Goal: Task Accomplishment & Management: Complete application form

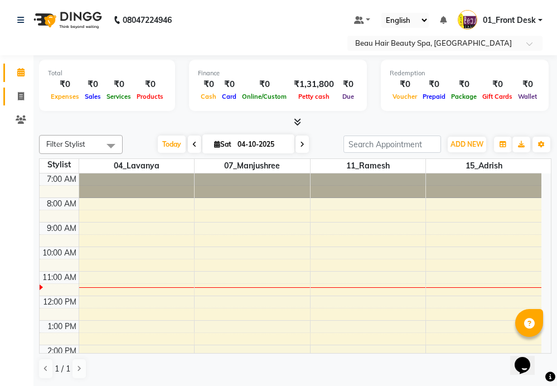
click at [18, 95] on icon at bounding box center [21, 96] width 6 height 8
select select "service"
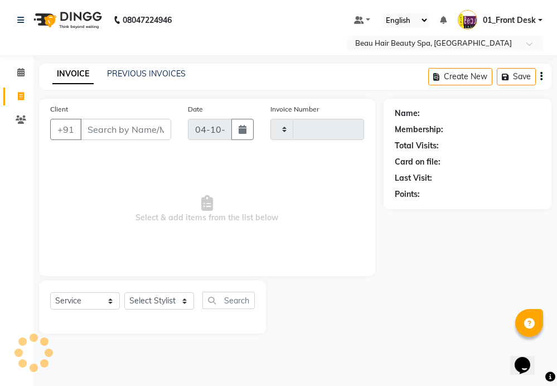
type input "2379"
select select "3470"
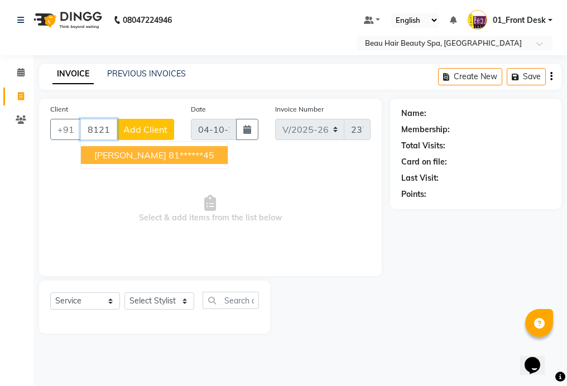
click at [203, 158] on button "[PERSON_NAME] 81******45" at bounding box center [154, 155] width 147 height 18
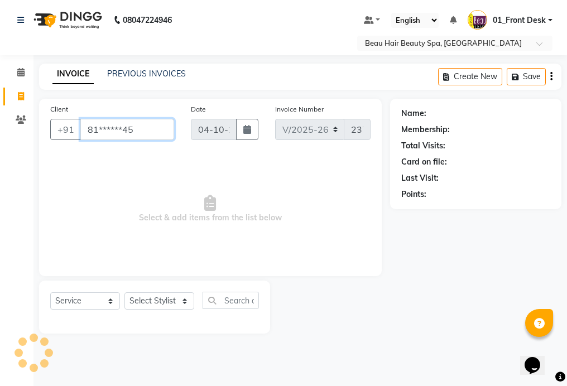
type input "81******45"
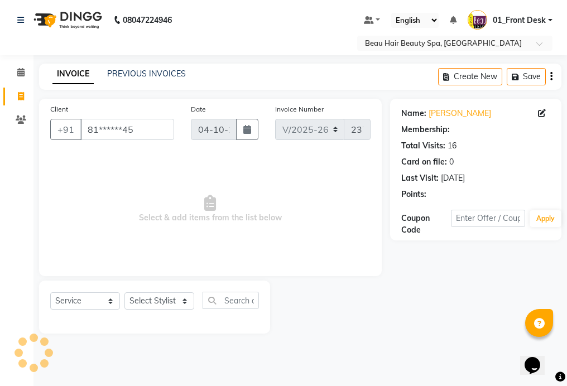
select select "1: Object"
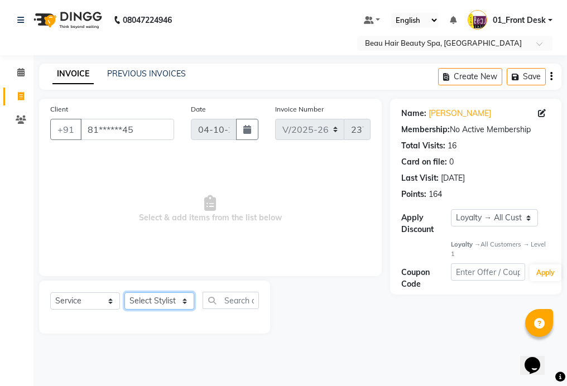
click at [153, 297] on select "Select Stylist 01_Front Desk 04_Lavanya 07_Manjushree 11_Ramesh 15_Adrish 26_Sr…" at bounding box center [159, 300] width 70 height 17
select select "15615"
click at [124, 292] on select "Select Stylist 01_Front Desk 04_Lavanya 07_Manjushree 11_Ramesh 15_Adrish 26_Sr…" at bounding box center [159, 300] width 70 height 17
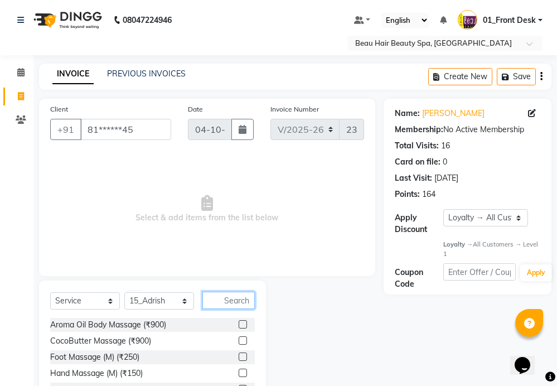
click at [236, 298] on input "text" at bounding box center [228, 300] width 52 height 17
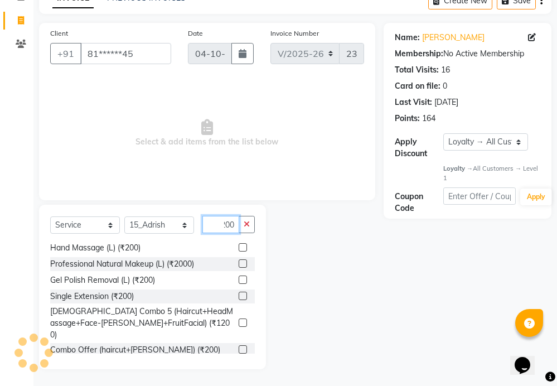
scroll to position [223, 0]
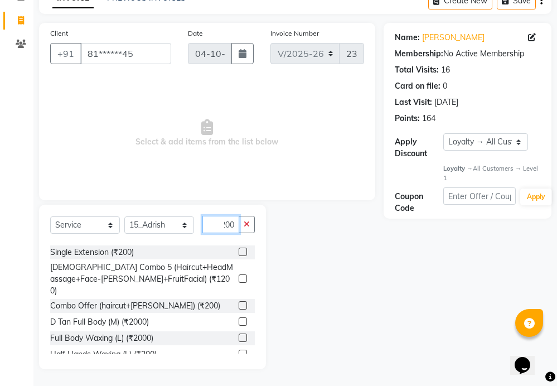
type input "200"
click at [239, 301] on label at bounding box center [243, 305] width 8 height 8
click at [239, 302] on input "checkbox" at bounding box center [242, 305] width 7 height 7
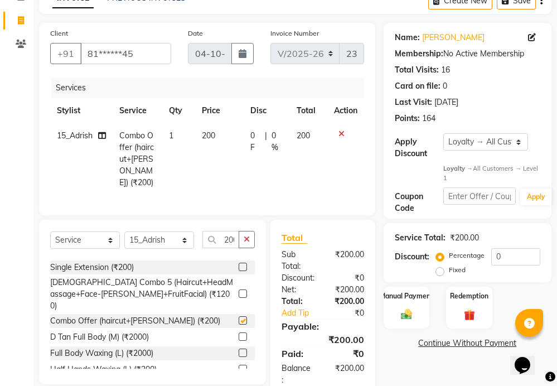
checkbox input "false"
click at [248, 236] on icon "button" at bounding box center [247, 239] width 6 height 8
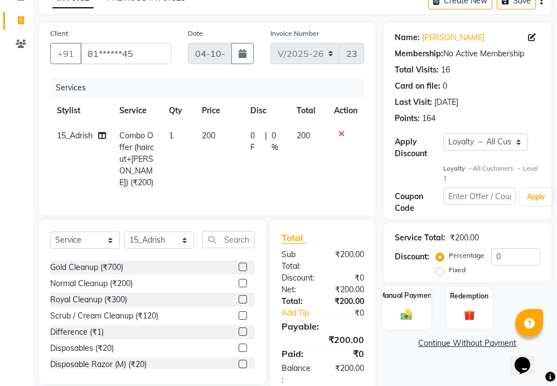
click at [411, 300] on label "Manual Payment" at bounding box center [407, 296] width 56 height 11
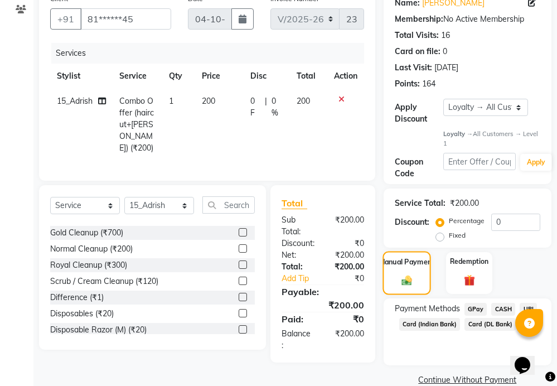
scroll to position [129, 0]
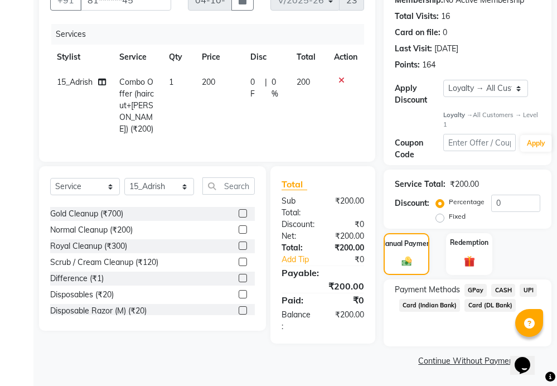
click at [527, 291] on span "UPI" at bounding box center [528, 290] width 17 height 13
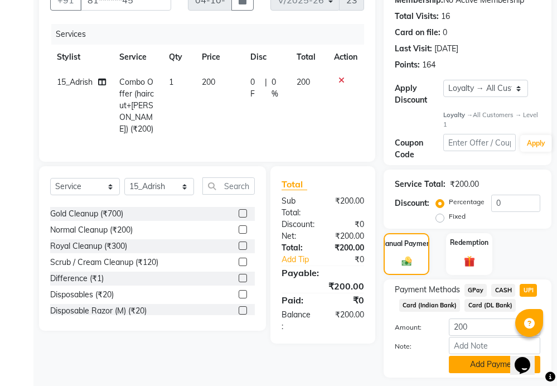
click at [480, 361] on button "Add Payment" at bounding box center [494, 364] width 91 height 17
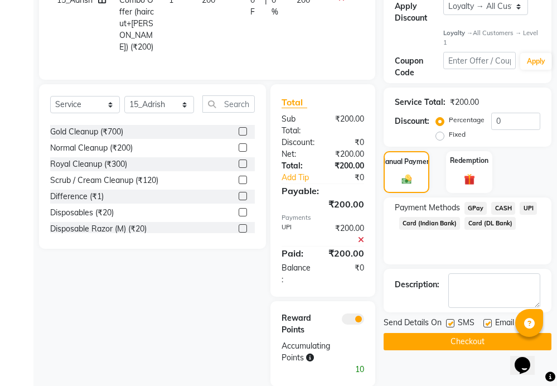
scroll to position [226, 0]
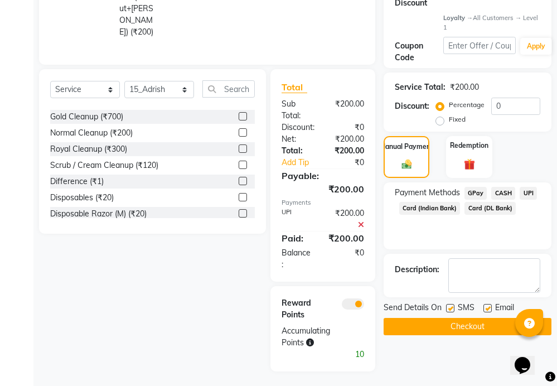
click at [483, 327] on button "Checkout" at bounding box center [468, 326] width 168 height 17
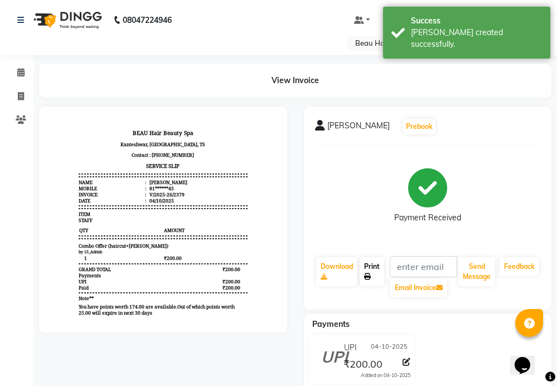
click at [376, 270] on link "Print" at bounding box center [372, 271] width 25 height 29
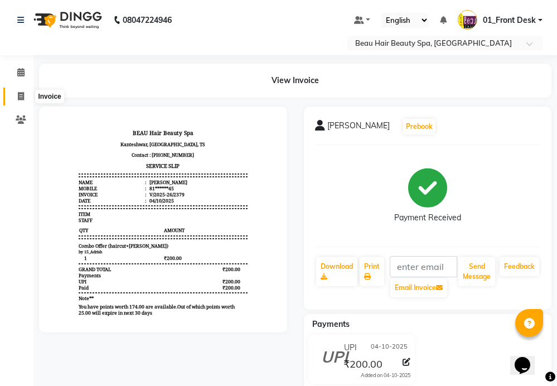
click at [21, 102] on span at bounding box center [21, 96] width 20 height 13
select select "service"
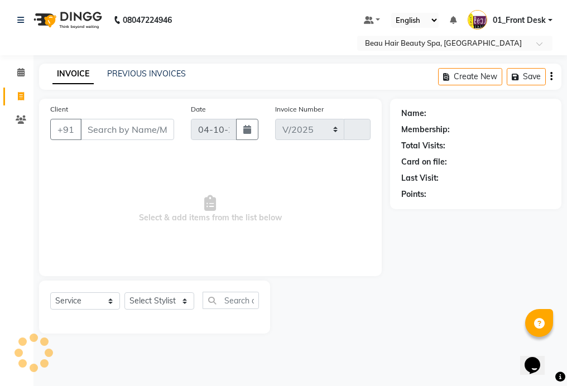
select select "3470"
type input "2380"
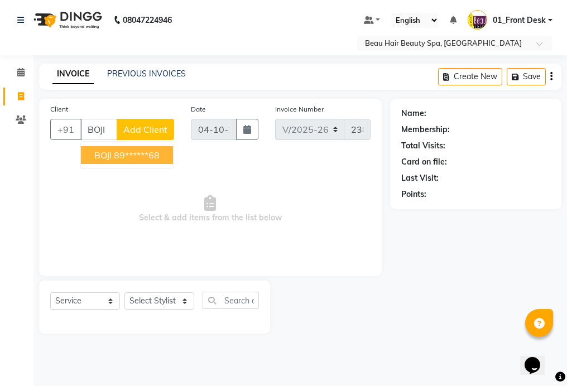
click at [167, 152] on button "BOJI 89******68" at bounding box center [127, 155] width 92 height 18
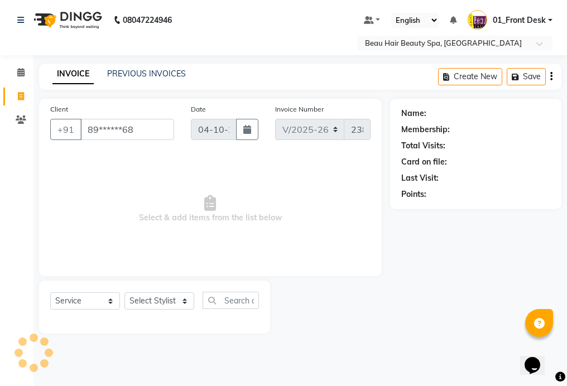
type input "89******68"
select select "1: Object"
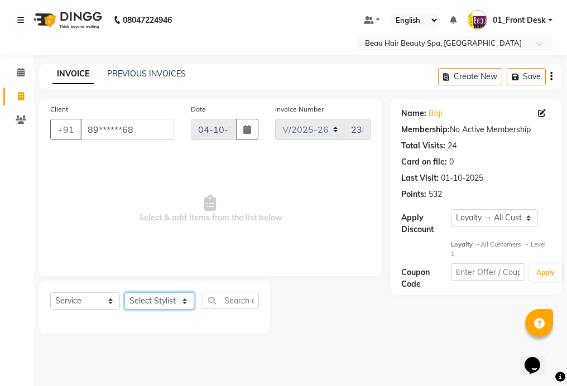
click at [159, 303] on select "Select Stylist 01_Front Desk 04_Lavanya 07_Manjushree 11_Ramesh 15_Adrish 26_Sr…" at bounding box center [159, 300] width 70 height 17
select select "15615"
click at [124, 292] on select "Select Stylist 01_Front Desk 04_Lavanya 07_Manjushree 11_Ramesh 15_Adrish 26_Sr…" at bounding box center [159, 300] width 70 height 17
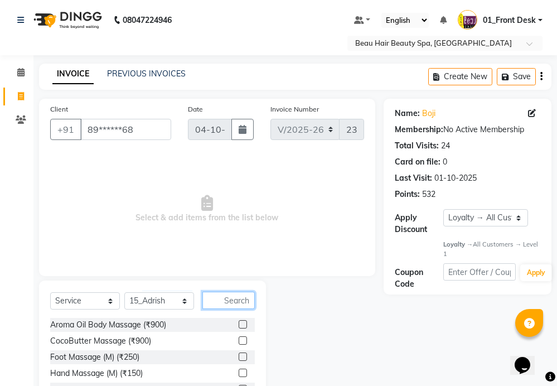
click at [240, 298] on input "text" at bounding box center [228, 300] width 52 height 17
type input "5"
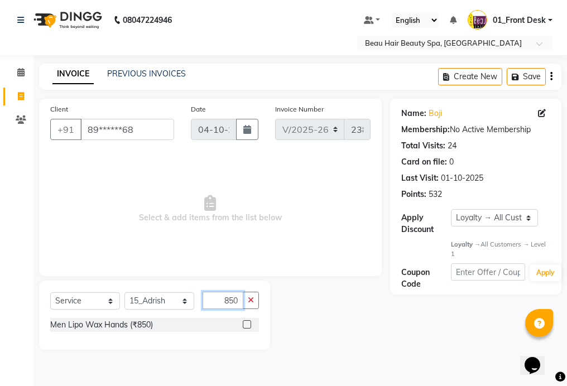
type input "850"
click at [245, 326] on label at bounding box center [247, 324] width 8 height 8
click at [245, 326] on input "checkbox" at bounding box center [246, 324] width 7 height 7
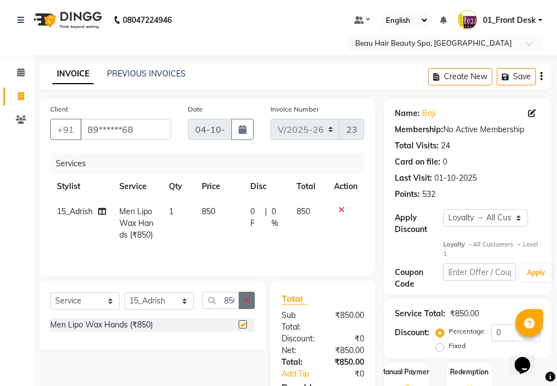
checkbox input "false"
click at [250, 301] on button "button" at bounding box center [247, 300] width 16 height 17
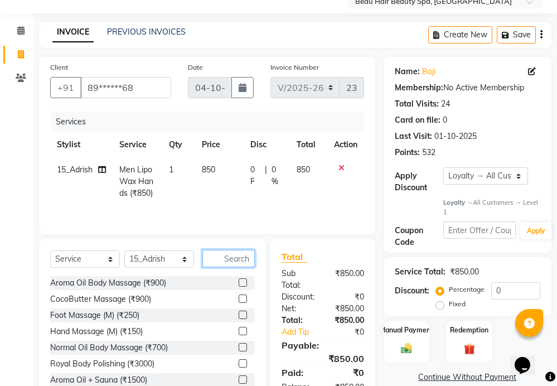
scroll to position [90, 0]
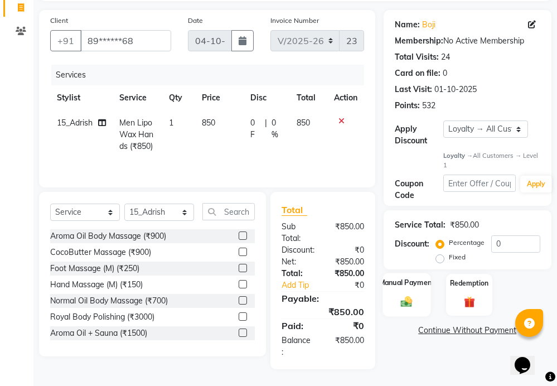
click at [418, 294] on div "Manual Payment" at bounding box center [407, 294] width 48 height 43
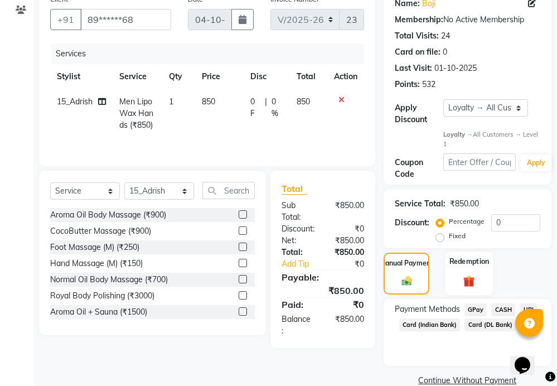
scroll to position [129, 0]
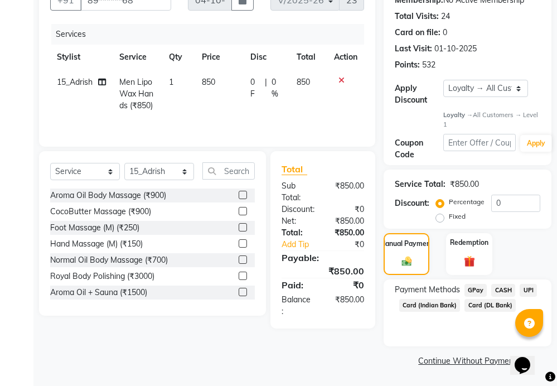
click at [530, 287] on span "UPI" at bounding box center [528, 290] width 17 height 13
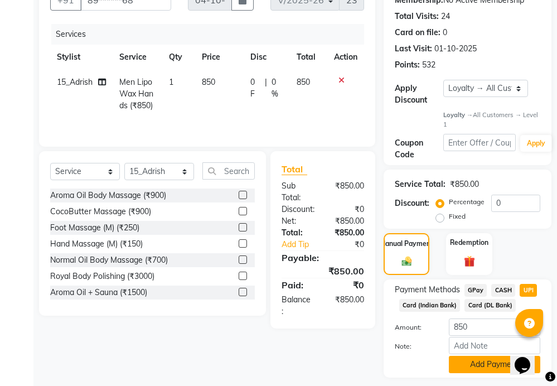
click at [484, 364] on button "Add Payment" at bounding box center [494, 364] width 91 height 17
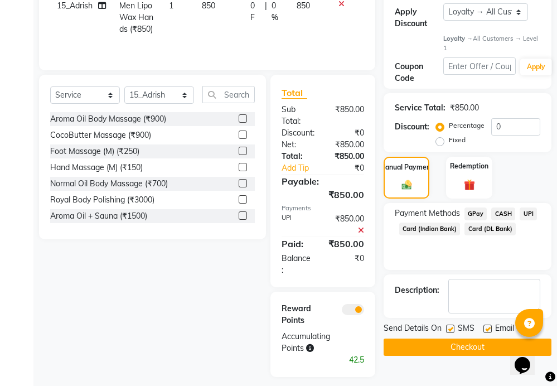
scroll to position [215, 0]
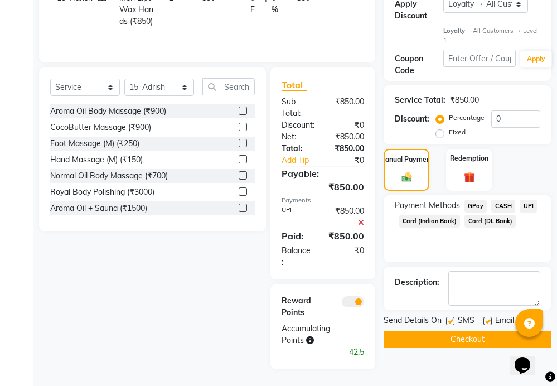
click at [475, 342] on button "Checkout" at bounding box center [468, 339] width 168 height 17
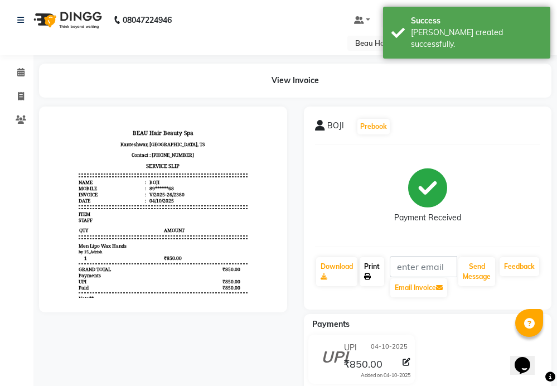
click at [376, 273] on link "Print" at bounding box center [372, 271] width 25 height 29
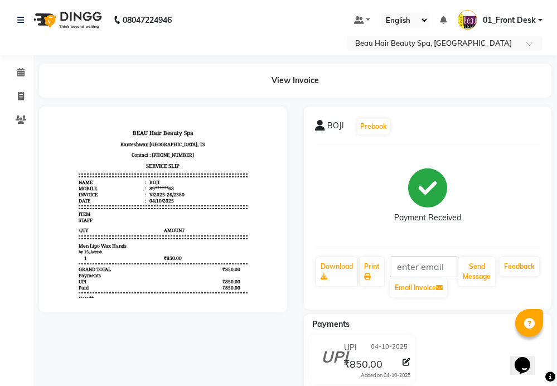
click at [38, 101] on main "View Invoice BOJI Prebook Payment Received Download Print Email Invoice Send Me…" at bounding box center [295, 239] width 524 height 350
click at [27, 98] on span at bounding box center [21, 96] width 20 height 13
select select "service"
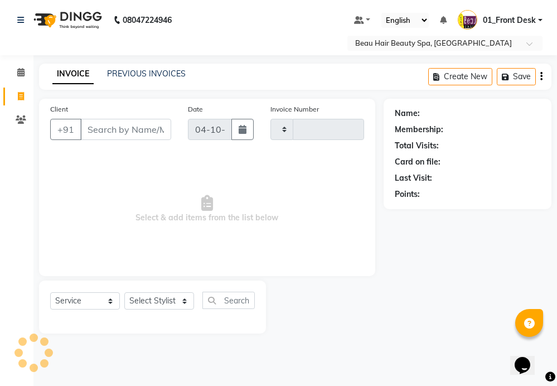
type input "2381"
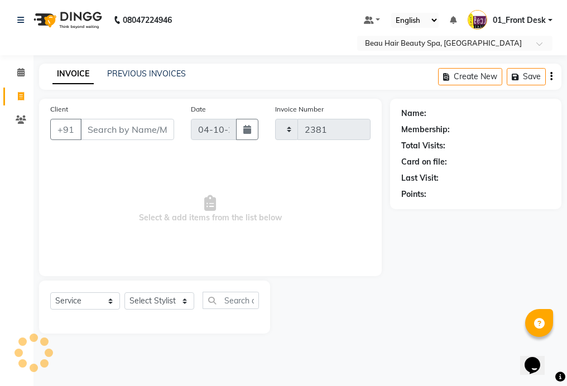
select select "3470"
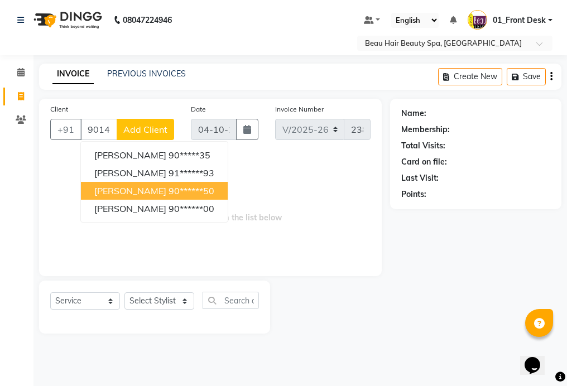
click at [184, 188] on ngb-highlight "90******50" at bounding box center [191, 190] width 46 height 11
type input "90******50"
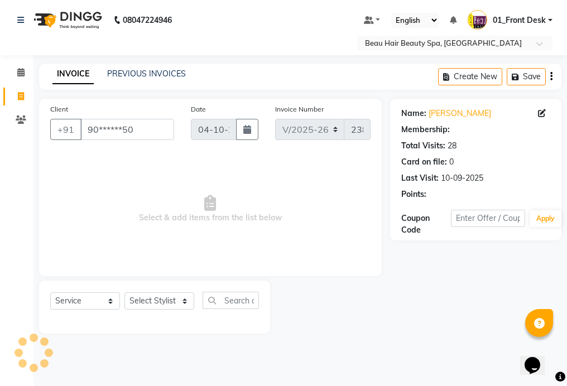
select select "1: Object"
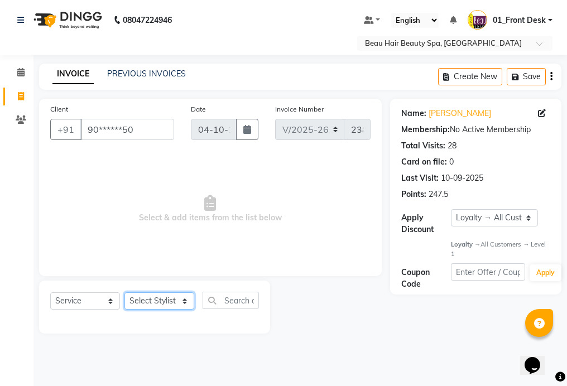
click at [156, 302] on select "Select Stylist 01_Front Desk 04_Lavanya 07_Manjushree 11_Ramesh 15_Adrish 26_Sr…" at bounding box center [159, 300] width 70 height 17
select select "15614"
click at [124, 292] on select "Select Stylist 01_Front Desk 04_Lavanya 07_Manjushree 11_Ramesh 15_Adrish 26_Sr…" at bounding box center [159, 300] width 70 height 17
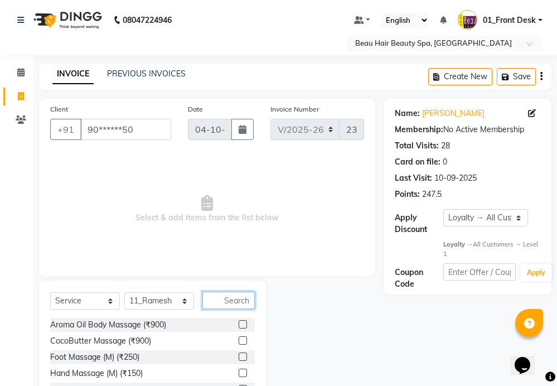
click at [242, 307] on input "text" at bounding box center [228, 300] width 52 height 17
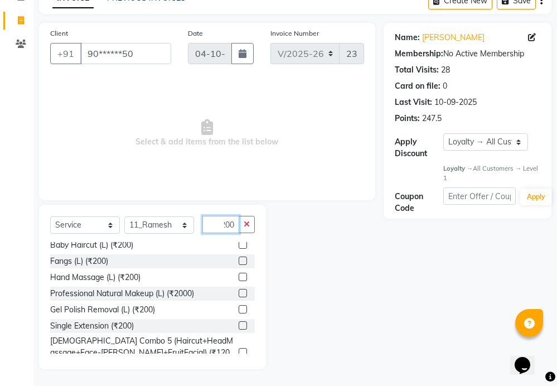
scroll to position [223, 0]
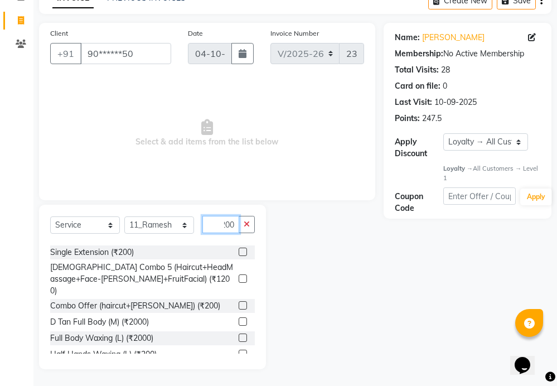
type input "200"
click at [239, 301] on label at bounding box center [243, 305] width 8 height 8
click at [239, 302] on input "checkbox" at bounding box center [242, 305] width 7 height 7
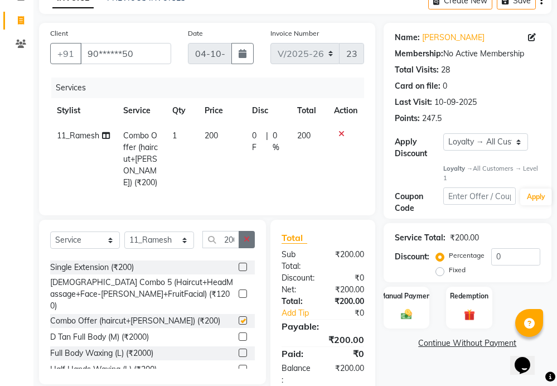
checkbox input "false"
click at [245, 240] on icon "button" at bounding box center [247, 239] width 6 height 8
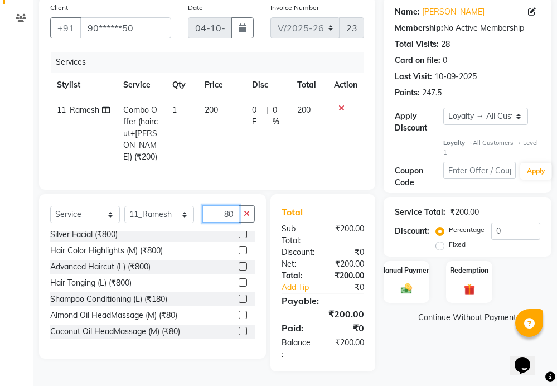
scroll to position [56, 0]
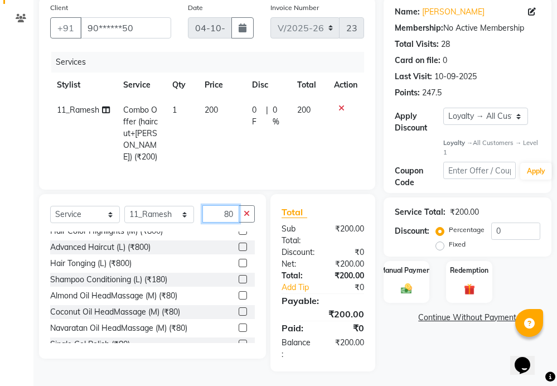
type input "80"
click at [239, 291] on label at bounding box center [243, 295] width 8 height 8
click at [239, 292] on input "checkbox" at bounding box center [242, 295] width 7 height 7
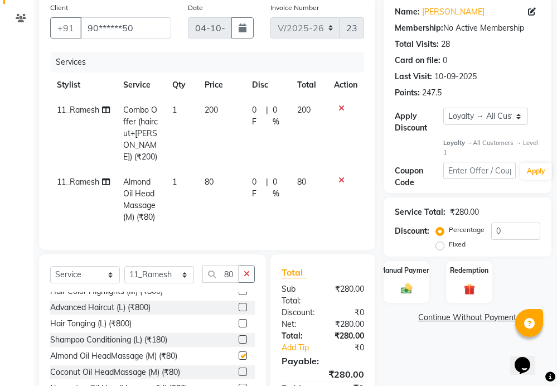
checkbox input "false"
click at [248, 272] on icon "button" at bounding box center [247, 274] width 6 height 8
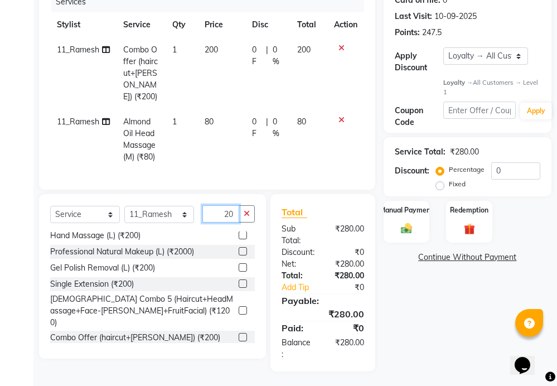
scroll to position [335, 0]
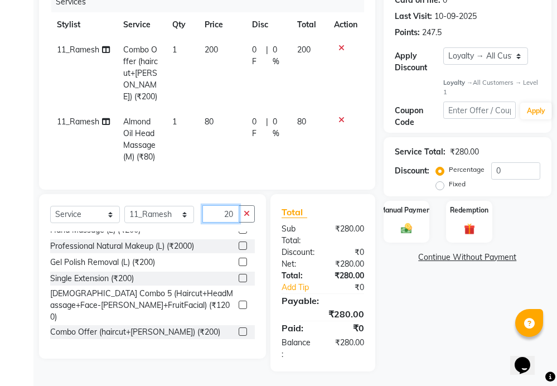
type input "20"
click at [239, 343] on label at bounding box center [243, 347] width 8 height 8
click at [239, 345] on input "checkbox" at bounding box center [242, 348] width 7 height 7
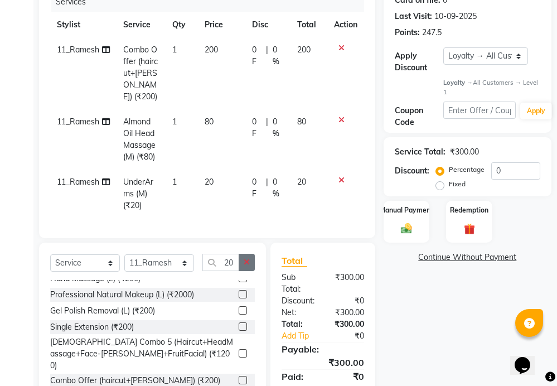
checkbox input "false"
click at [250, 261] on button "button" at bounding box center [247, 262] width 16 height 17
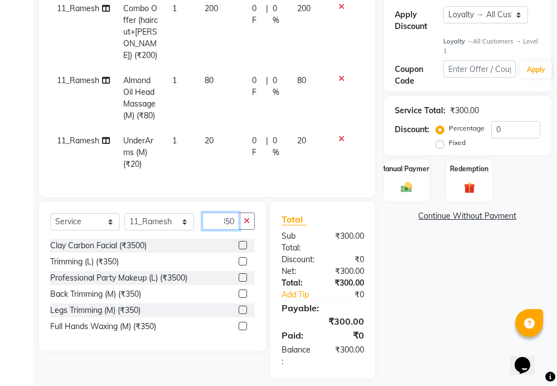
scroll to position [154, 0]
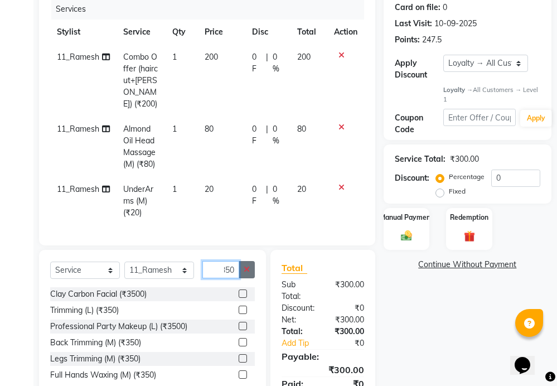
type input "350"
click at [249, 269] on icon "button" at bounding box center [247, 269] width 6 height 8
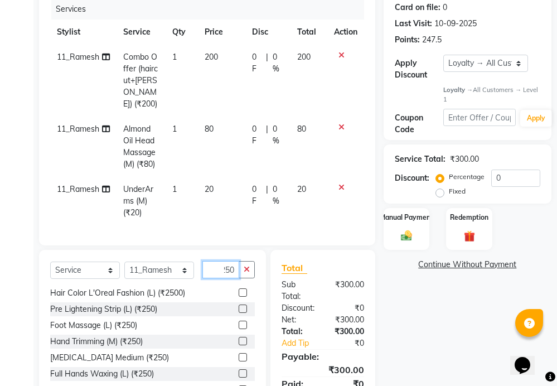
scroll to position [115, 0]
type input "250"
click at [239, 323] on label at bounding box center [243, 324] width 8 height 8
click at [239, 323] on input "checkbox" at bounding box center [242, 324] width 7 height 7
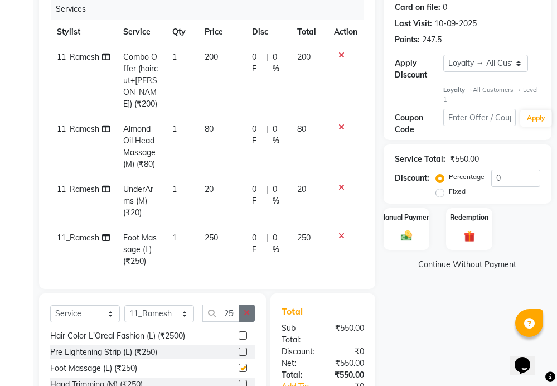
checkbox input "false"
click at [249, 309] on icon "button" at bounding box center [247, 313] width 6 height 8
click at [218, 225] on td "250" at bounding box center [221, 249] width 47 height 49
select select "15614"
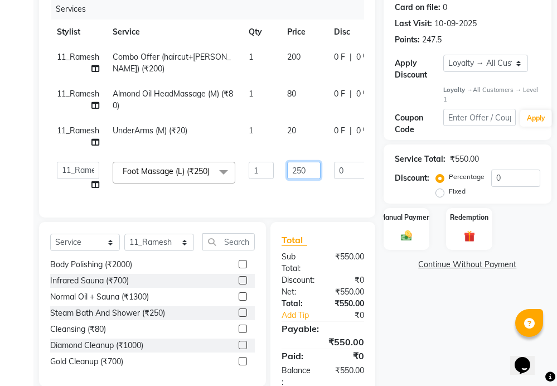
click at [314, 171] on input "250" at bounding box center [303, 170] width 33 height 17
type input "2"
type input "350"
click at [322, 195] on tbody "11_Ramesh Combo Offer (haircut+[PERSON_NAME]) (₹200) 1 200 0 F | 0 % 200 11_Ram…" at bounding box center [274, 121] width 449 height 153
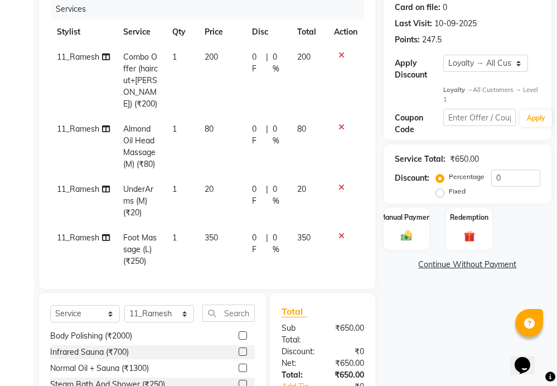
scroll to position [3, 0]
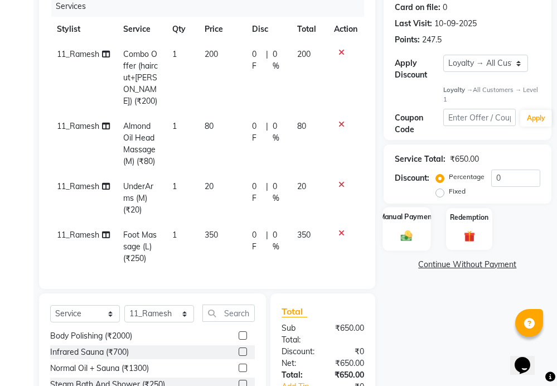
click at [414, 225] on div "Manual Payment" at bounding box center [407, 228] width 48 height 43
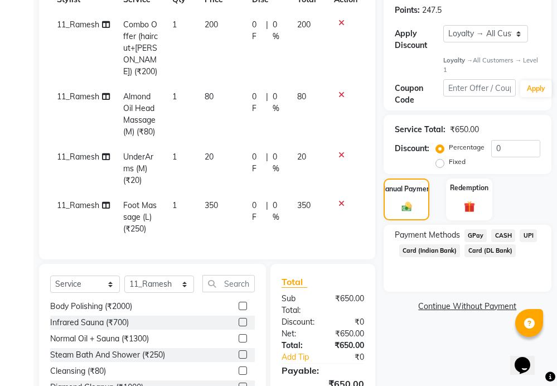
scroll to position [256, 0]
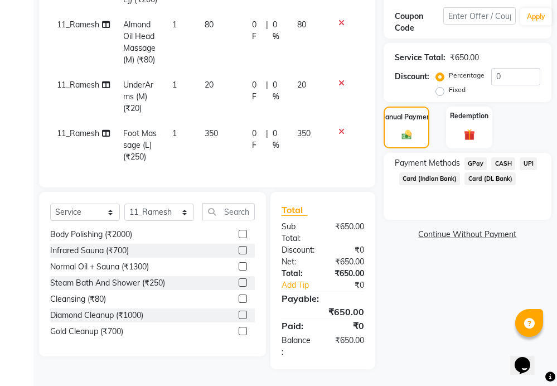
click at [531, 164] on span "UPI" at bounding box center [528, 163] width 17 height 13
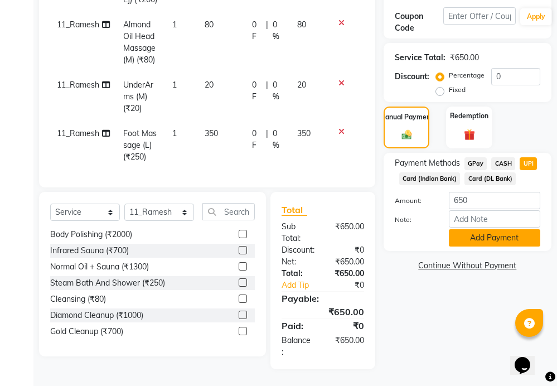
click at [498, 240] on button "Add Payment" at bounding box center [494, 237] width 91 height 17
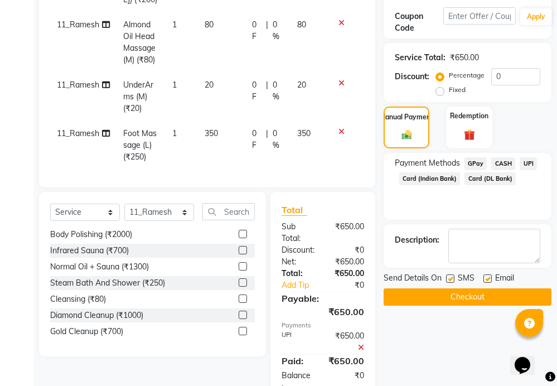
click at [488, 296] on button "Checkout" at bounding box center [468, 296] width 168 height 17
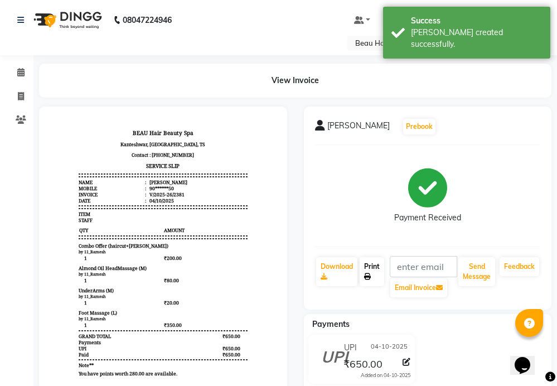
click at [372, 271] on link "Print" at bounding box center [372, 271] width 25 height 29
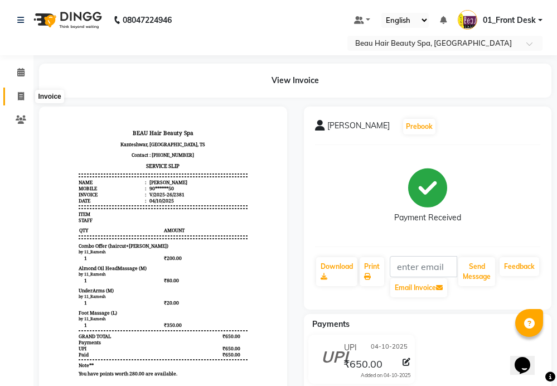
click at [23, 93] on icon at bounding box center [21, 96] width 6 height 8
select select "service"
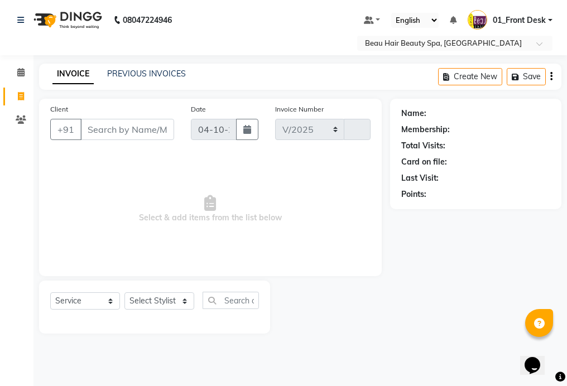
select select "3470"
type input "2382"
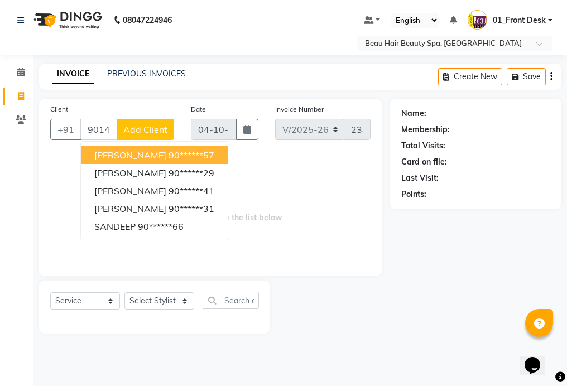
drag, startPoint x: 204, startPoint y: 155, endPoint x: 215, endPoint y: 150, distance: 12.2
click at [210, 152] on button "[PERSON_NAME] 90******57" at bounding box center [154, 155] width 147 height 18
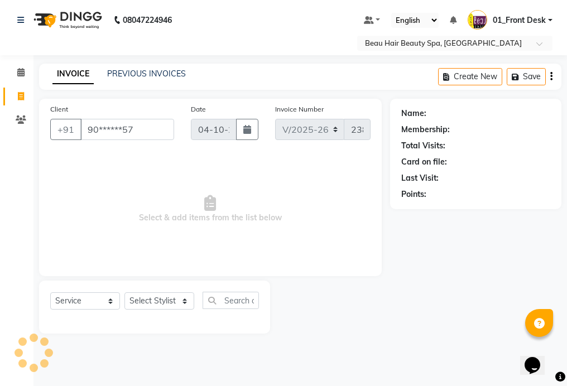
type input "90******57"
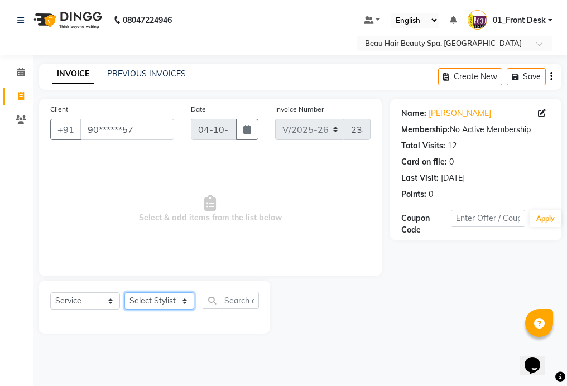
click at [159, 300] on select "Select Stylist 01_Front Desk 04_Lavanya 07_Manjushree 11_Ramesh 15_Adrish 26_Sr…" at bounding box center [159, 300] width 70 height 17
select select "15614"
click at [124, 292] on select "Select Stylist 01_Front Desk 04_Lavanya 07_Manjushree 11_Ramesh 15_Adrish 26_Sr…" at bounding box center [159, 300] width 70 height 17
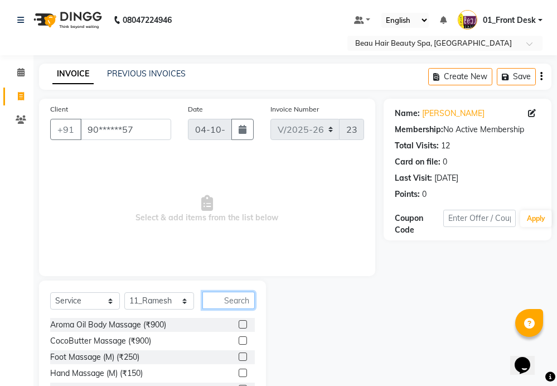
click at [237, 299] on input "text" at bounding box center [228, 300] width 52 height 17
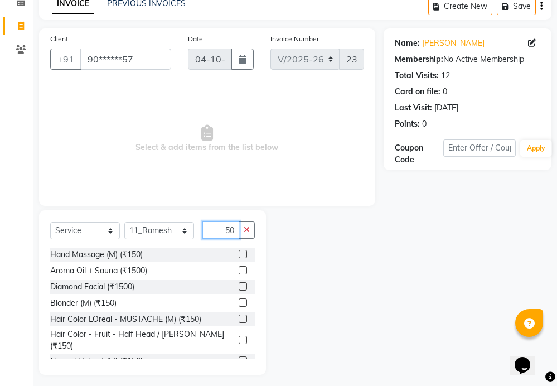
scroll to position [76, 0]
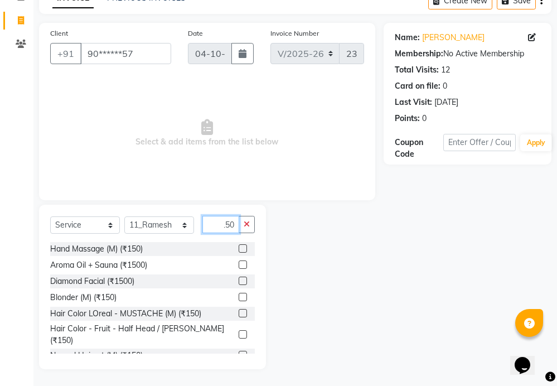
type input "150"
click at [239, 351] on label at bounding box center [243, 355] width 8 height 8
click at [239, 352] on input "checkbox" at bounding box center [242, 355] width 7 height 7
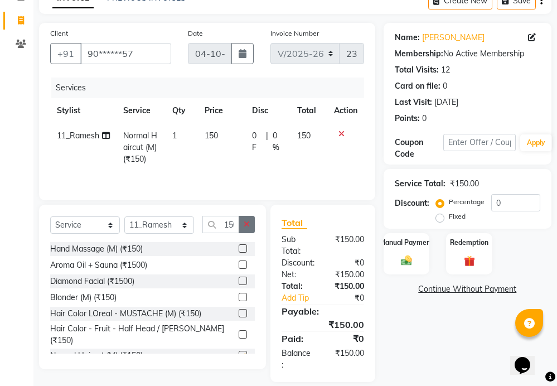
checkbox input "false"
click at [243, 226] on button "button" at bounding box center [247, 224] width 16 height 17
type input "150"
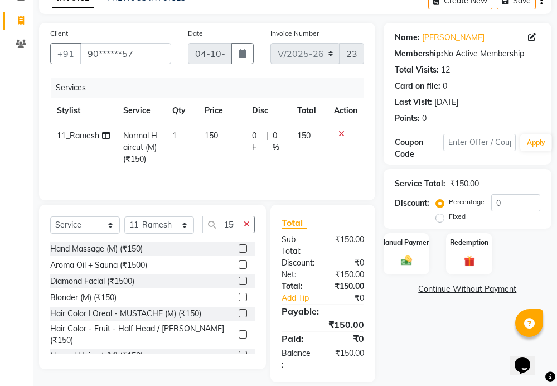
click at [239, 351] on label at bounding box center [243, 355] width 8 height 8
click at [239, 352] on input "checkbox" at bounding box center [242, 355] width 7 height 7
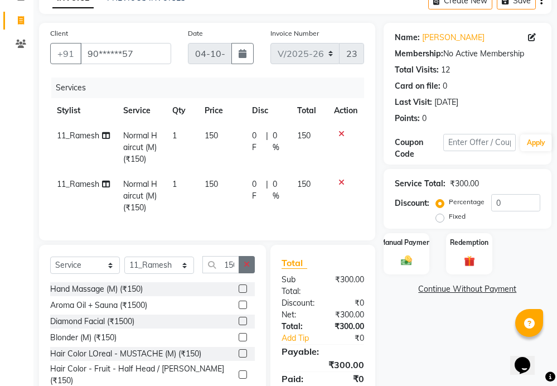
checkbox input "false"
click at [244, 268] on icon "button" at bounding box center [247, 264] width 6 height 8
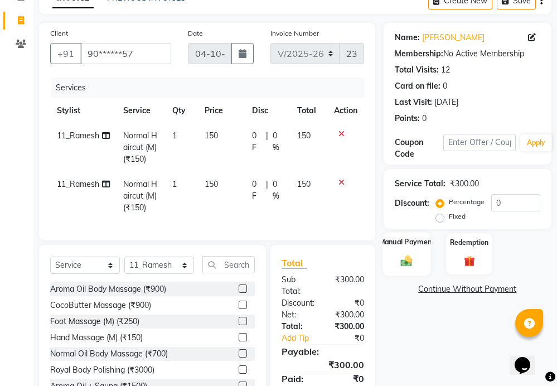
click at [425, 248] on div "Manual Payment" at bounding box center [407, 253] width 48 height 43
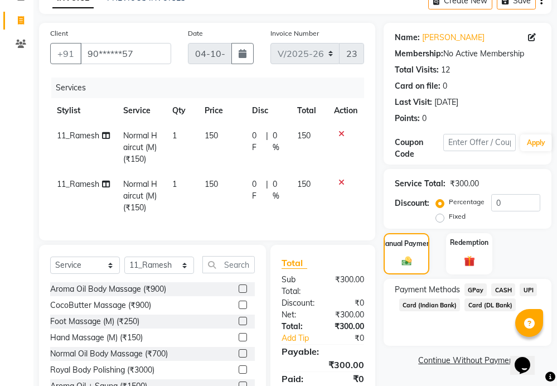
click at [504, 288] on span "CASH" at bounding box center [503, 289] width 24 height 13
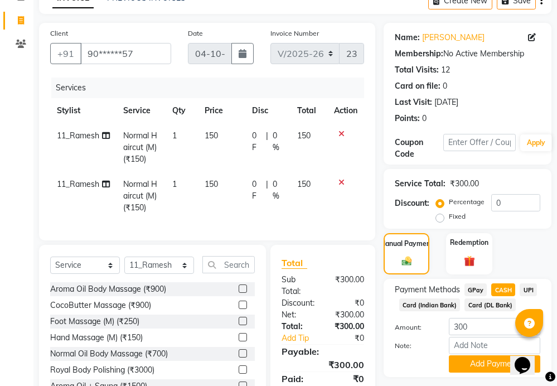
click at [346, 183] on div at bounding box center [345, 182] width 23 height 8
click at [340, 183] on icon at bounding box center [341, 182] width 6 height 8
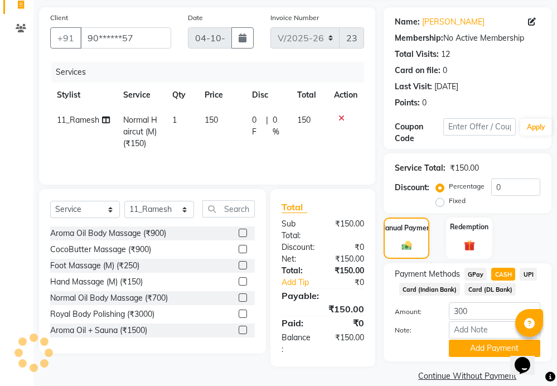
scroll to position [106, 0]
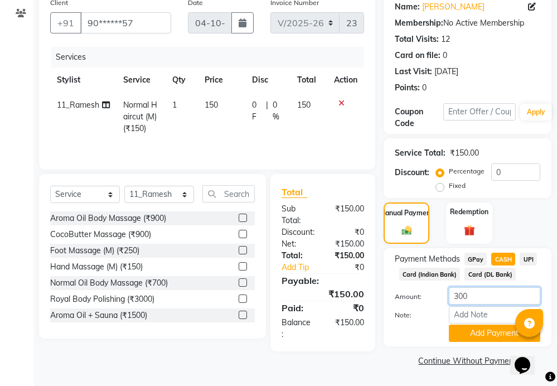
click at [493, 298] on input "300" at bounding box center [494, 295] width 91 height 17
type input "3"
type input "150"
click at [500, 336] on button "Add Payment" at bounding box center [494, 333] width 91 height 17
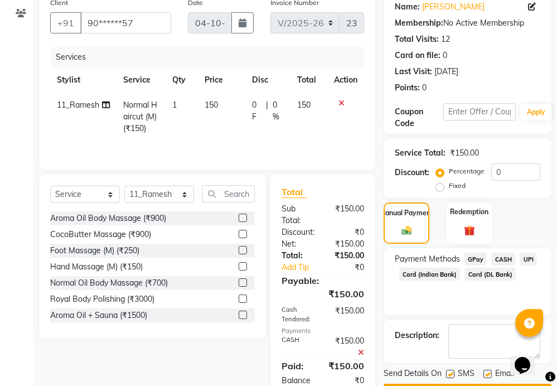
scroll to position [148, 0]
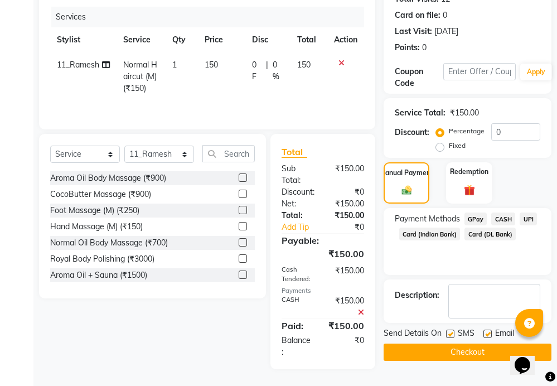
click at [477, 351] on button "Checkout" at bounding box center [468, 351] width 168 height 17
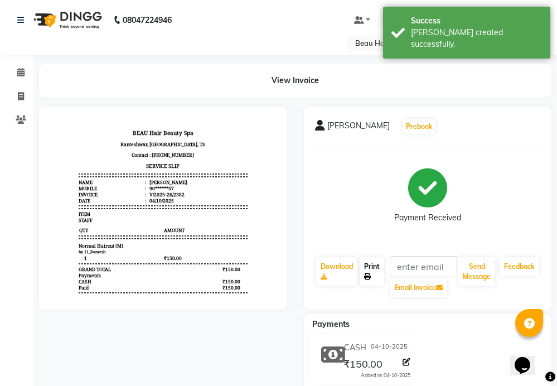
click at [369, 270] on link "Print" at bounding box center [372, 271] width 25 height 29
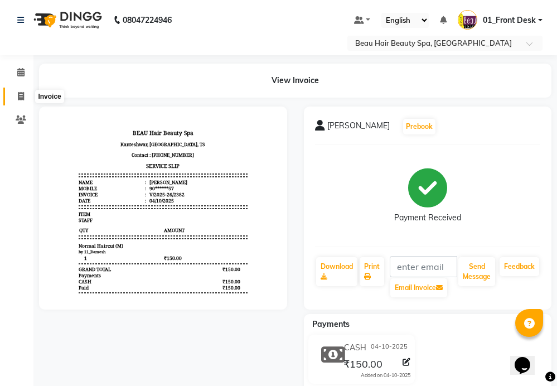
click at [22, 99] on icon at bounding box center [21, 96] width 6 height 8
select select "service"
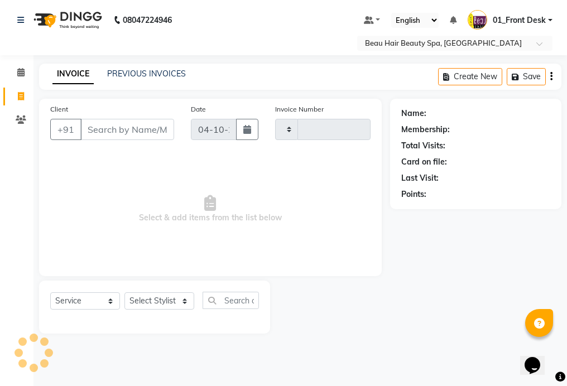
type input "2383"
select select "3470"
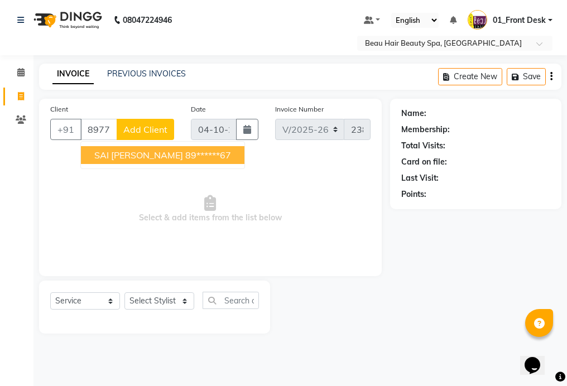
click at [203, 153] on button "[PERSON_NAME] 89******67" at bounding box center [162, 155] width 163 height 18
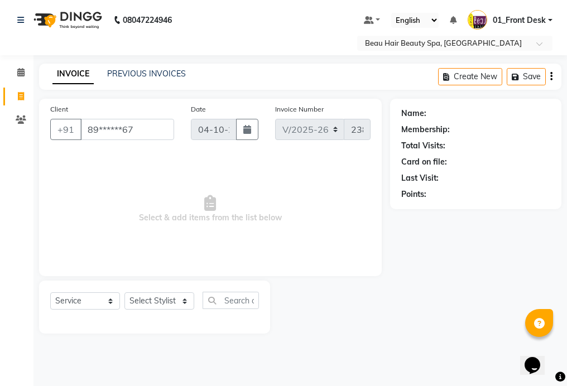
type input "89******67"
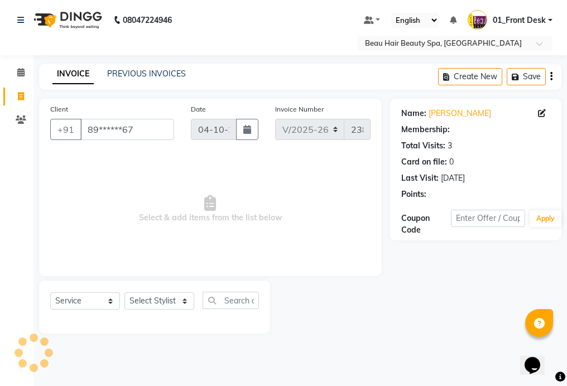
select select "1: Object"
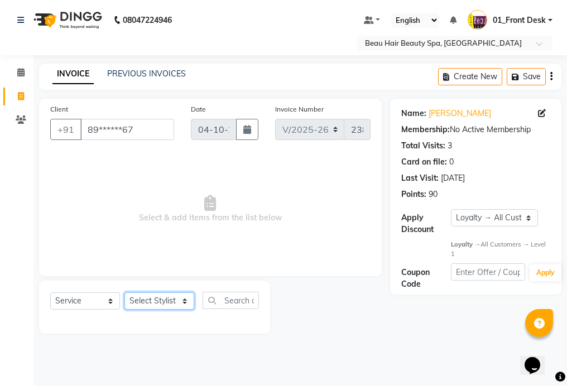
click at [154, 294] on select "Select Stylist 01_Front Desk 04_Lavanya 07_Manjushree 11_Ramesh 15_Adrish 26_Sr…" at bounding box center [159, 300] width 70 height 17
select select "15614"
click at [124, 292] on select "Select Stylist 01_Front Desk 04_Lavanya 07_Manjushree 11_Ramesh 15_Adrish 26_Sr…" at bounding box center [159, 300] width 70 height 17
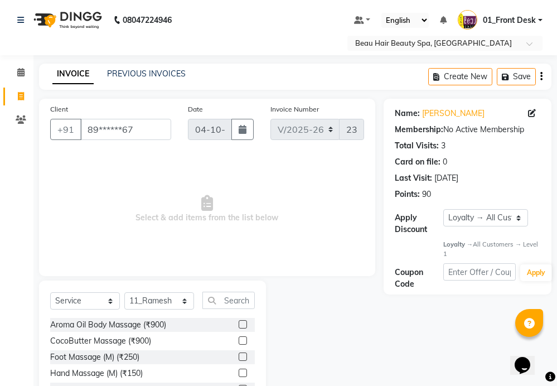
click at [240, 289] on div "Select Service Product Membership Package Voucher Prepaid Gift Card Select Styl…" at bounding box center [152, 362] width 227 height 164
click at [240, 296] on input "text" at bounding box center [228, 300] width 52 height 17
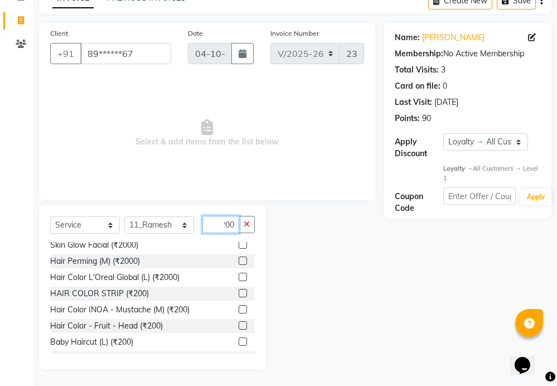
scroll to position [167, 0]
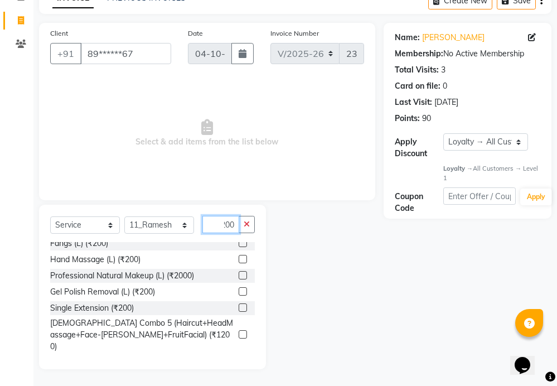
type input "200"
click at [239, 357] on label at bounding box center [243, 361] width 8 height 8
click at [239, 358] on input "checkbox" at bounding box center [242, 361] width 7 height 7
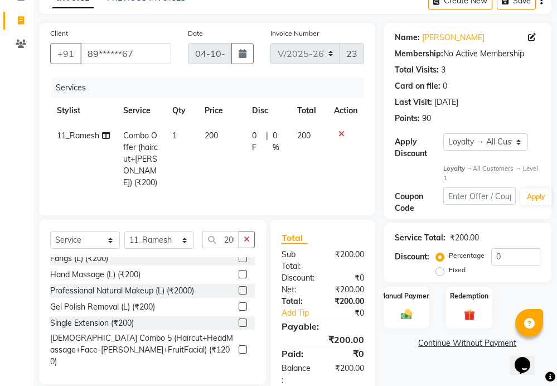
checkbox input "false"
click at [247, 238] on icon "button" at bounding box center [247, 239] width 6 height 8
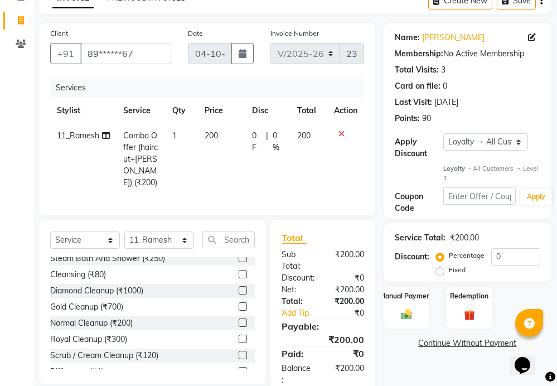
click at [175, 132] on span "1" at bounding box center [174, 135] width 4 height 10
select select "15614"
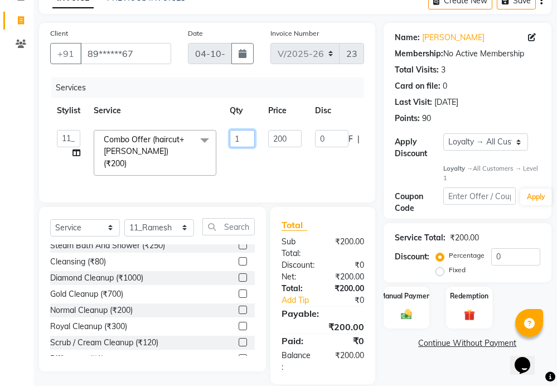
click at [248, 139] on input "1" at bounding box center [242, 138] width 25 height 17
type input "2"
click at [312, 162] on tr "01_Front Desk 04_Lavanya 07_Manjushree 11_Ramesh 15_Adrish 26_Srinivas 99_Visha…" at bounding box center [265, 152] width 430 height 59
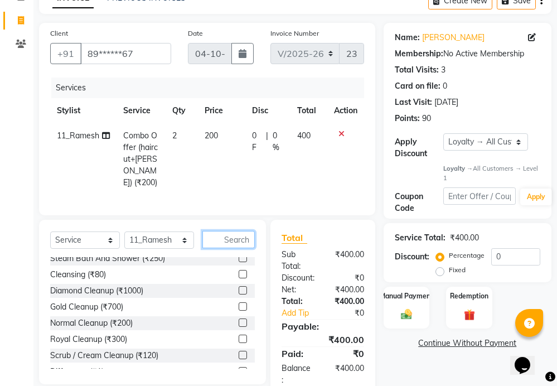
click at [235, 236] on input "text" at bounding box center [228, 239] width 52 height 17
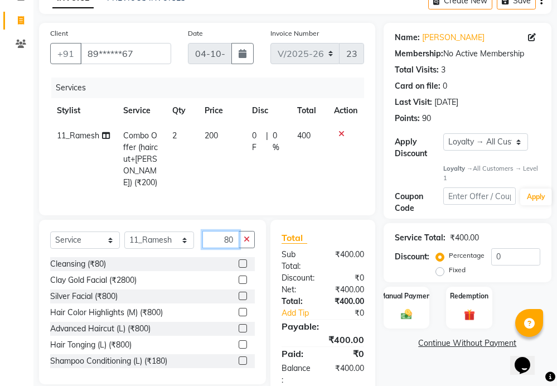
type input "80"
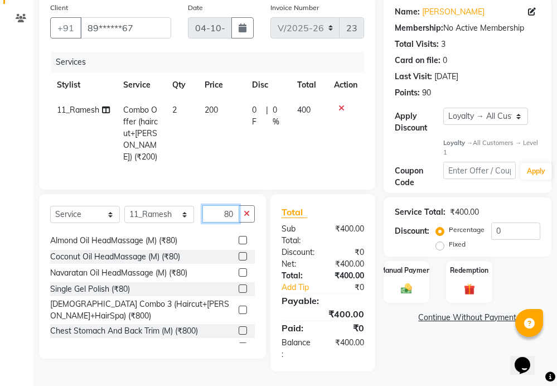
scroll to position [112, 0]
click at [239, 270] on label at bounding box center [243, 272] width 8 height 8
click at [239, 270] on input "checkbox" at bounding box center [242, 272] width 7 height 7
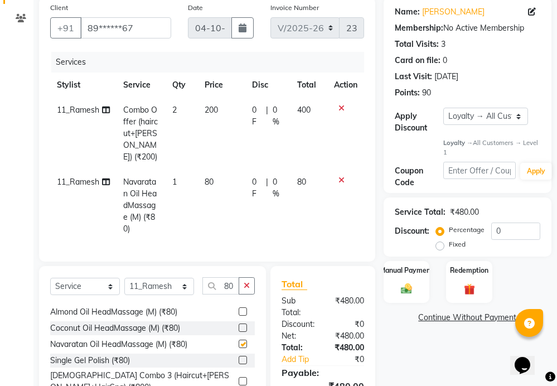
checkbox input "false"
click at [248, 283] on icon "button" at bounding box center [247, 286] width 6 height 8
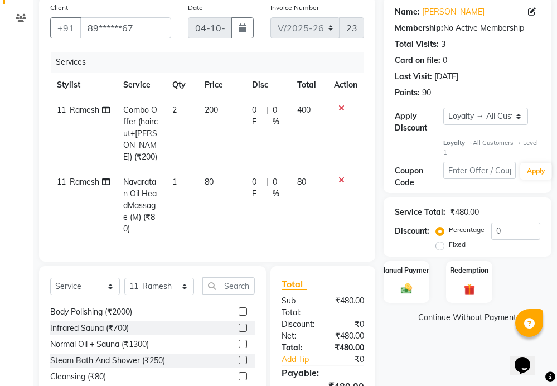
click at [181, 170] on td "1" at bounding box center [182, 206] width 32 height 72
select select "15614"
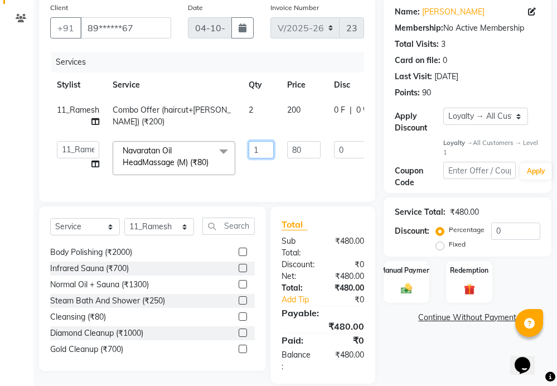
click at [263, 146] on input "1" at bounding box center [261, 149] width 25 height 17
type input "2"
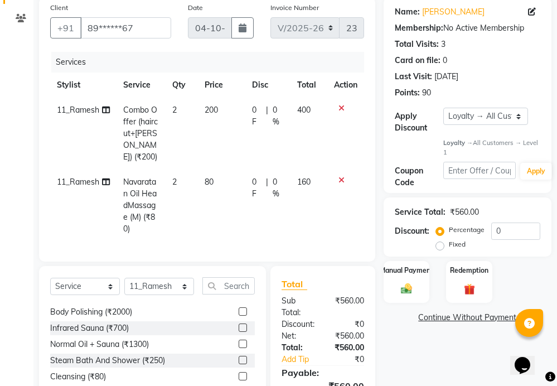
click at [262, 170] on tr "11_Ramesh Navaratan Oil HeadMassage (M) (₹80) 2 80 0 F | 0 % 160" at bounding box center [207, 206] width 314 height 72
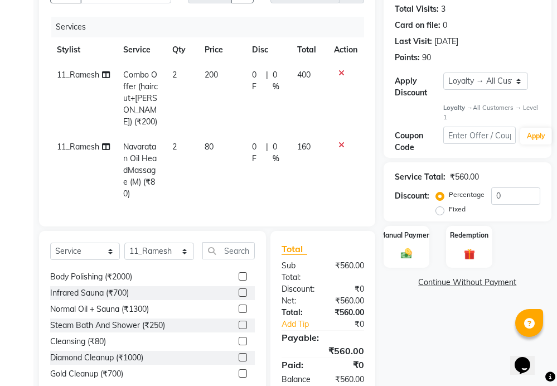
scroll to position [173, 0]
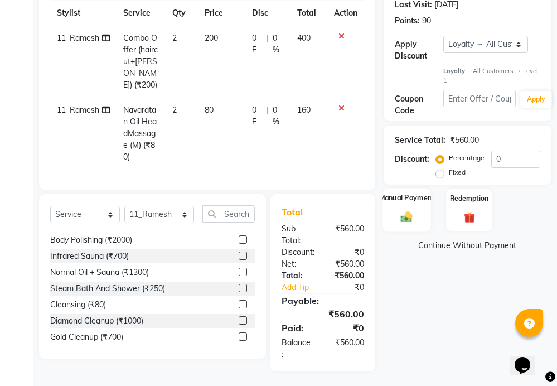
click at [417, 205] on div "Manual Payment" at bounding box center [407, 209] width 48 height 43
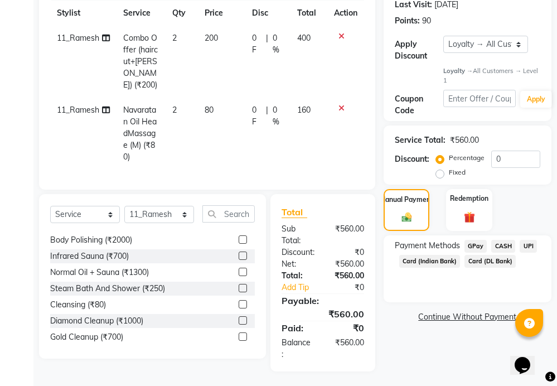
click at [527, 246] on span "UPI" at bounding box center [528, 246] width 17 height 13
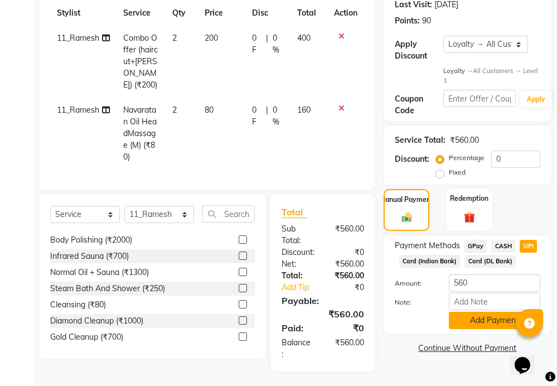
click at [481, 319] on button "Add Payment" at bounding box center [494, 320] width 91 height 17
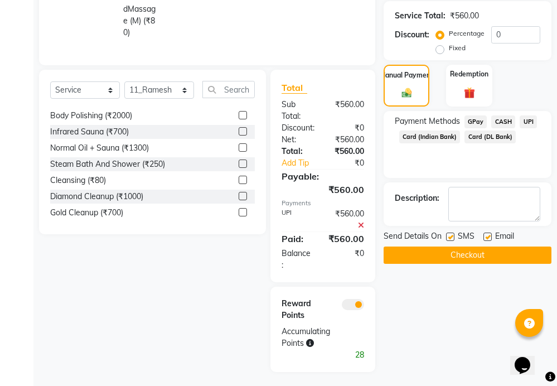
scroll to position [298, 0]
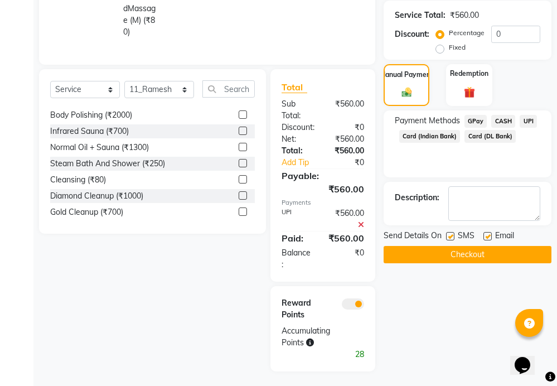
click at [480, 255] on button "Checkout" at bounding box center [468, 254] width 168 height 17
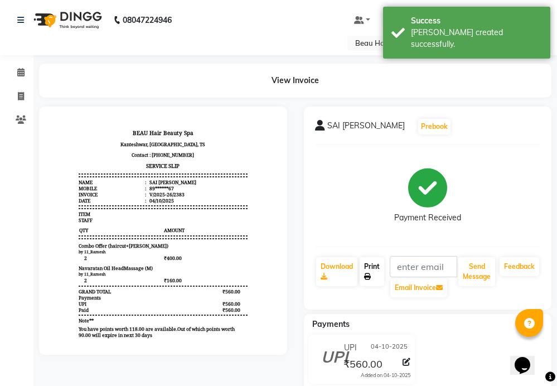
click at [370, 270] on link "Print" at bounding box center [372, 271] width 25 height 29
click at [25, 95] on span at bounding box center [21, 96] width 20 height 13
select select "service"
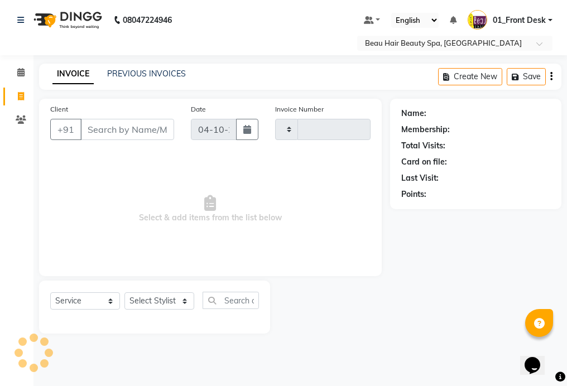
type input "2384"
select select "3470"
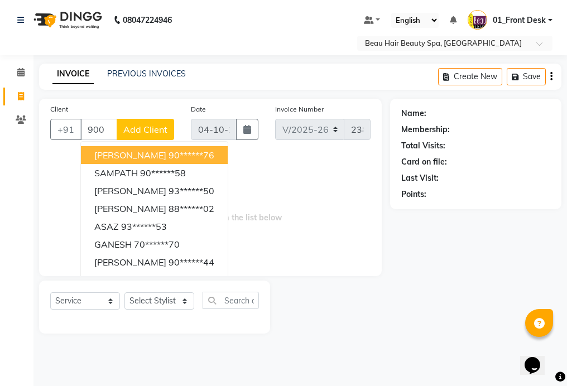
click at [227, 153] on button "[PERSON_NAME] 90******76" at bounding box center [154, 155] width 147 height 18
type input "90******76"
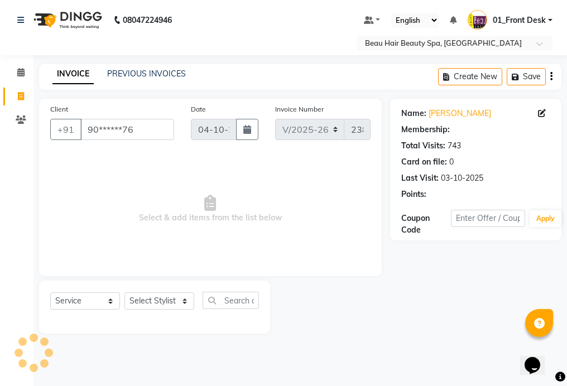
select select "1: Object"
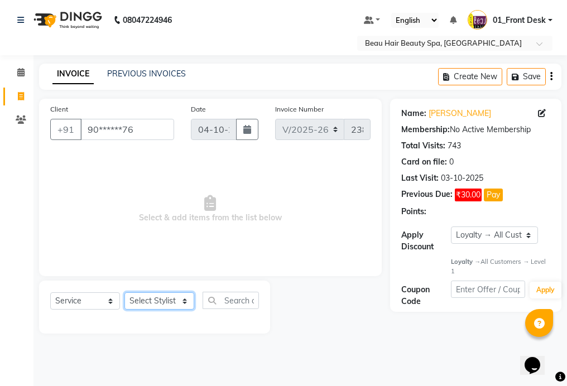
click at [149, 302] on select "Select Stylist 01_Front Desk 04_Lavanya 07_Manjushree 11_Ramesh 15_Adrish 26_Sr…" at bounding box center [159, 300] width 70 height 17
select select "15614"
click at [124, 292] on select "Select Stylist 01_Front Desk 04_Lavanya 07_Manjushree 11_Ramesh 15_Adrish 26_Sr…" at bounding box center [159, 300] width 70 height 17
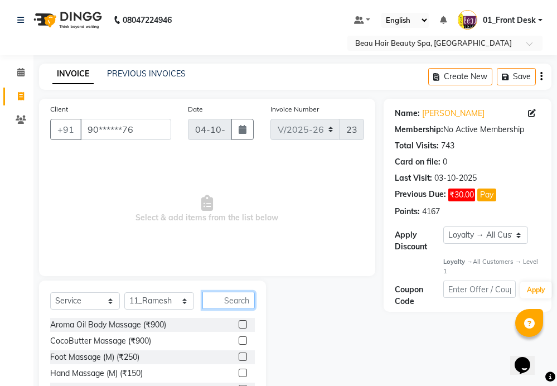
click at [239, 296] on input "text" at bounding box center [228, 300] width 52 height 17
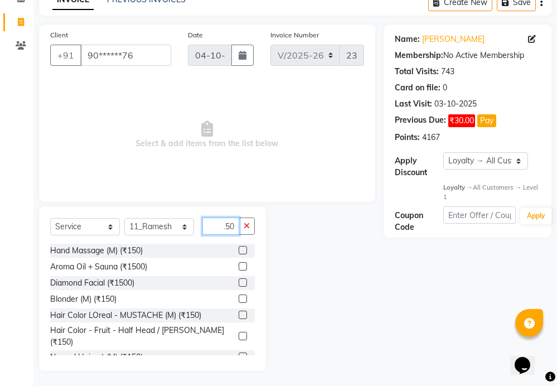
scroll to position [76, 0]
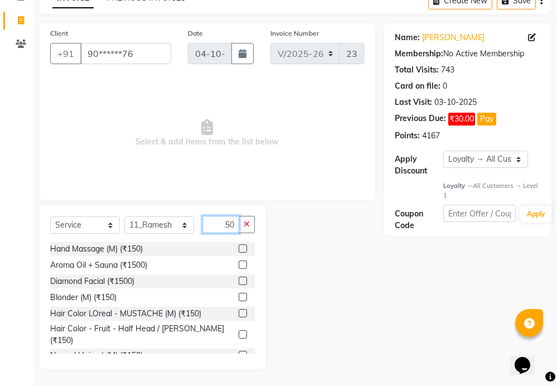
type input "150"
click at [239, 351] on label at bounding box center [243, 355] width 8 height 8
click at [239, 352] on input "checkbox" at bounding box center [242, 355] width 7 height 7
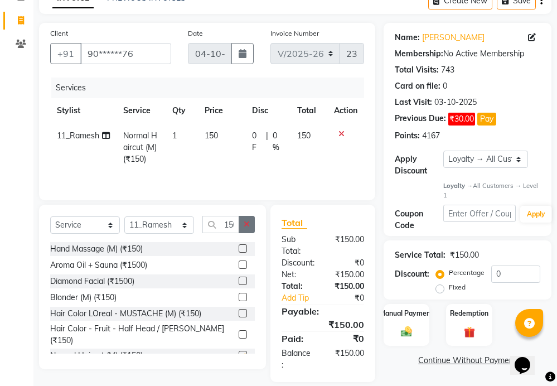
checkbox input "false"
click at [245, 222] on icon "button" at bounding box center [247, 224] width 6 height 8
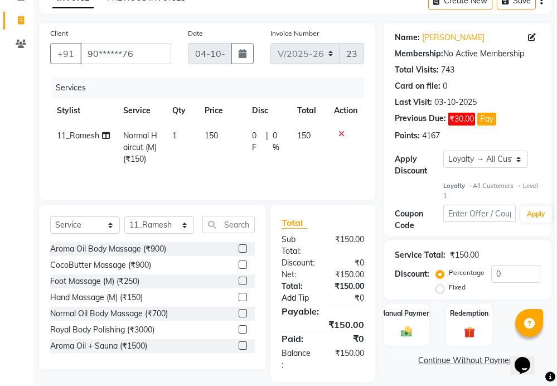
click at [304, 298] on link "Add Tip" at bounding box center [302, 298] width 58 height 12
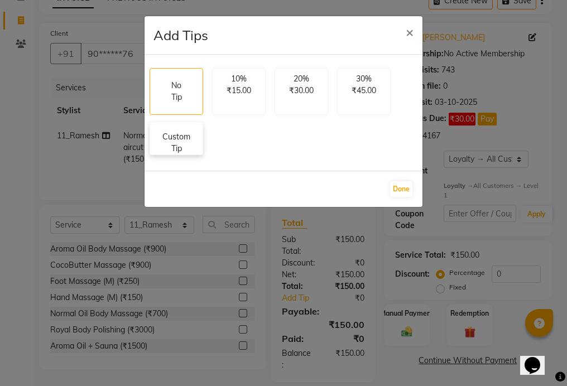
click at [189, 146] on p "Custom Tip" at bounding box center [176, 142] width 39 height 23
select select "15614"
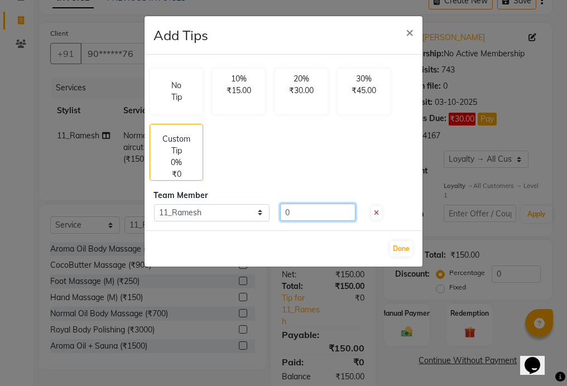
click at [345, 217] on input "0" at bounding box center [317, 212] width 75 height 17
type input "10"
click at [396, 246] on button "Done" at bounding box center [401, 249] width 22 height 16
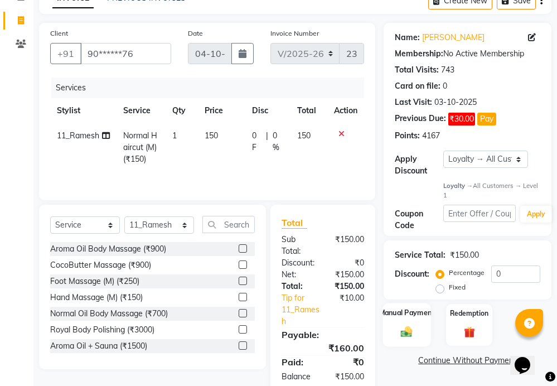
click at [418, 318] on label "Manual Payment" at bounding box center [407, 313] width 56 height 11
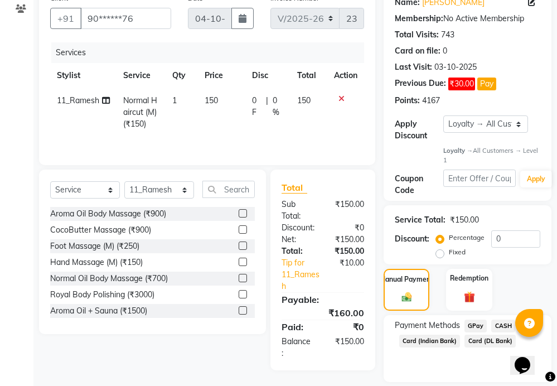
scroll to position [147, 0]
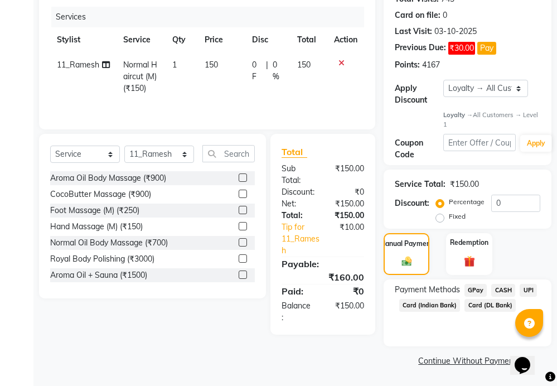
click at [526, 289] on span "UPI" at bounding box center [528, 290] width 17 height 13
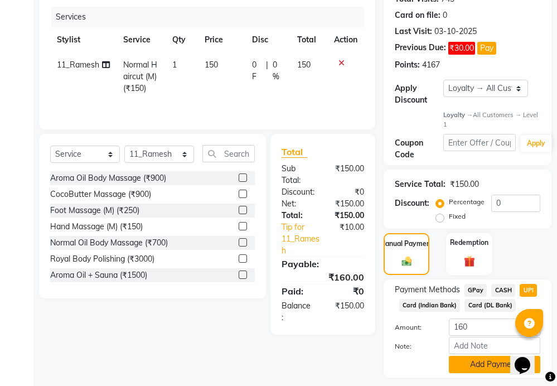
click at [488, 362] on button "Add Payment" at bounding box center [494, 364] width 91 height 17
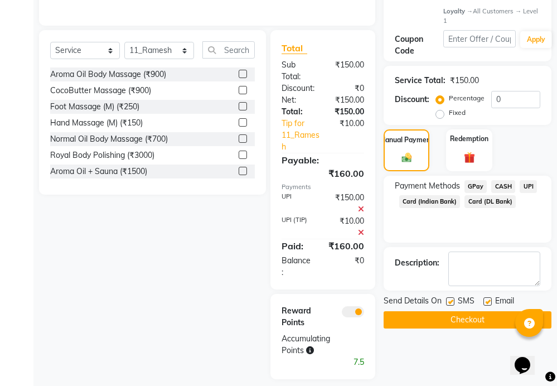
scroll to position [258, 0]
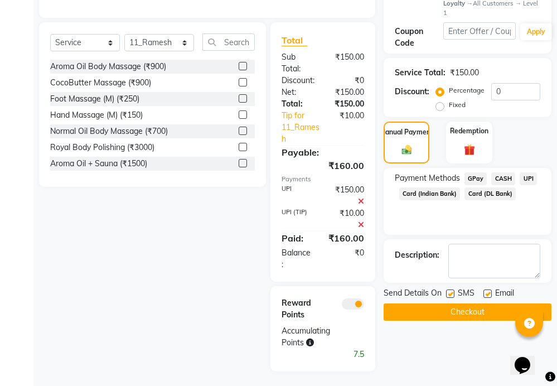
click at [488, 313] on button "Checkout" at bounding box center [468, 311] width 168 height 17
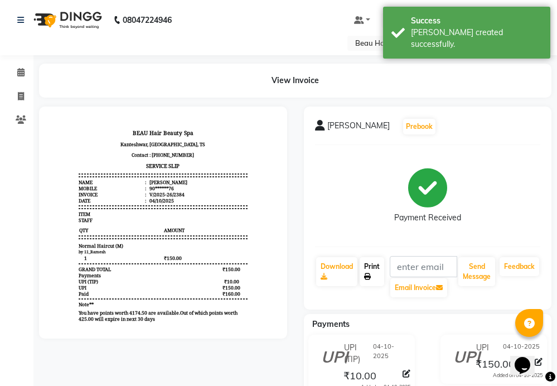
click at [372, 270] on link "Print" at bounding box center [372, 271] width 25 height 29
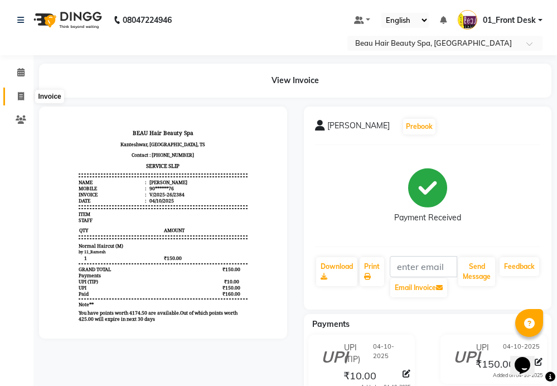
click at [21, 97] on icon at bounding box center [21, 96] width 6 height 8
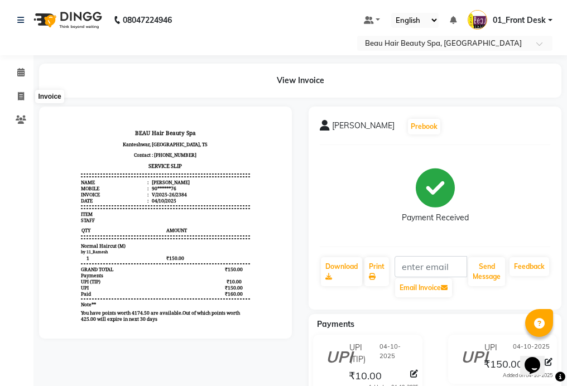
select select "service"
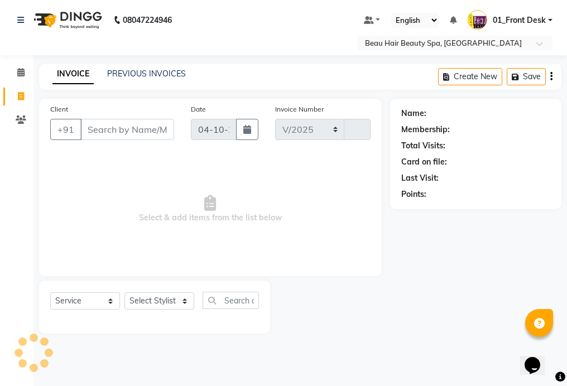
select select "3470"
type input "2385"
click at [25, 95] on span at bounding box center [21, 96] width 20 height 13
select select "service"
select select "3470"
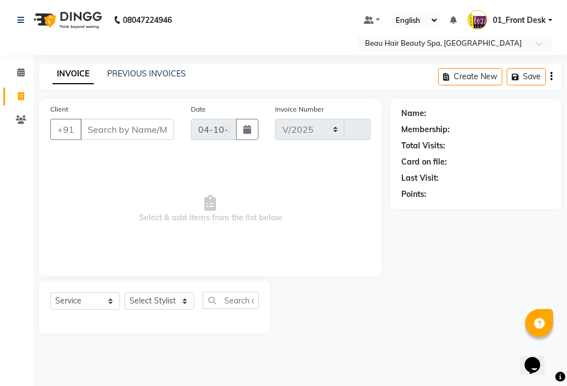
type input "2385"
click at [156, 128] on input "Client" at bounding box center [127, 129] width 94 height 21
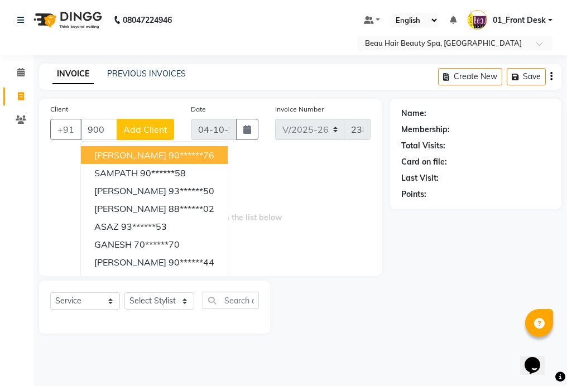
click at [211, 152] on button "[PERSON_NAME] 90******76" at bounding box center [154, 155] width 147 height 18
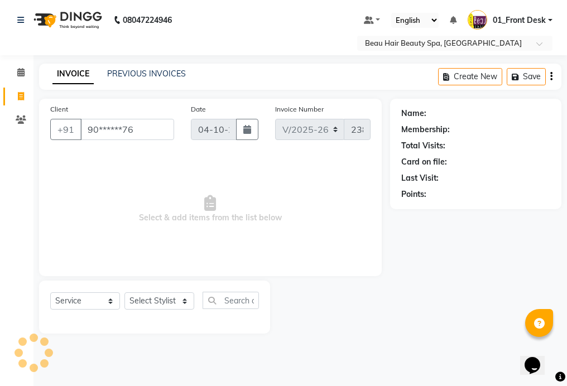
type input "90******76"
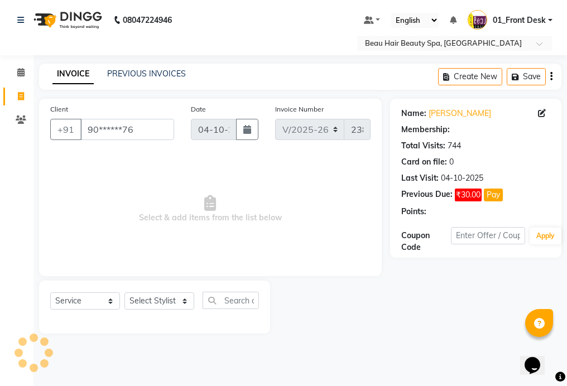
select select "1: Object"
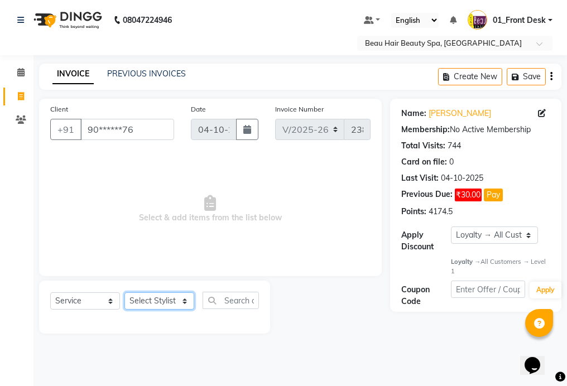
click at [156, 306] on select "Select Stylist 01_Front Desk 04_Lavanya 07_Manjushree 11_Ramesh 15_Adrish 26_Sr…" at bounding box center [159, 300] width 70 height 17
select select "15614"
click at [124, 292] on select "Select Stylist 01_Front Desk 04_Lavanya 07_Manjushree 11_Ramesh 15_Adrish 26_Sr…" at bounding box center [159, 300] width 70 height 17
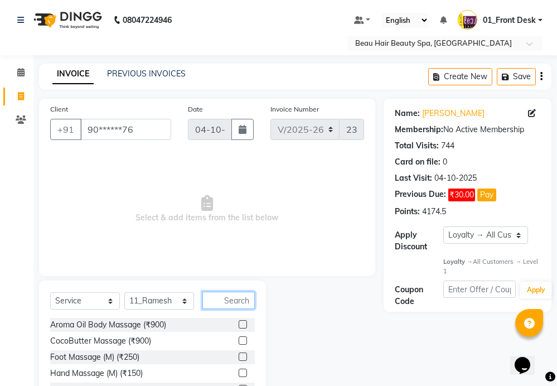
click at [249, 293] on input "text" at bounding box center [228, 300] width 52 height 17
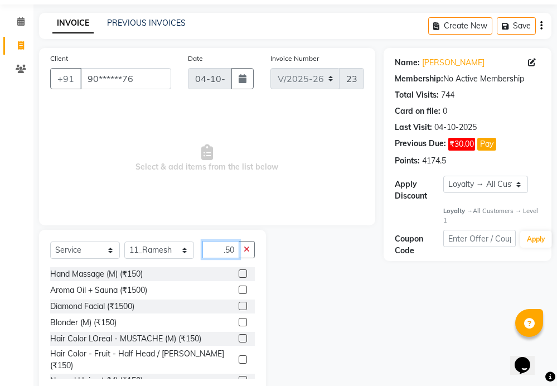
scroll to position [76, 0]
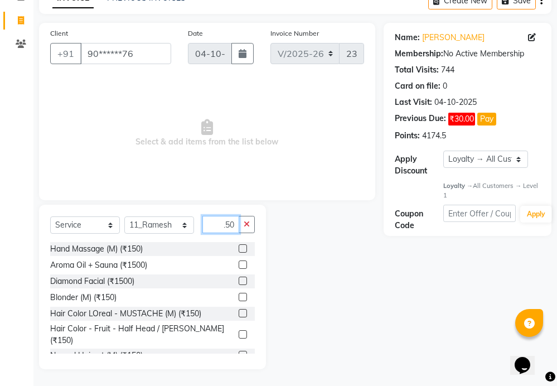
type input "150"
click at [227, 348] on div "Normal Haircut (M) (₹150)" at bounding box center [152, 355] width 205 height 14
click at [239, 351] on label at bounding box center [243, 355] width 8 height 8
click at [239, 352] on input "checkbox" at bounding box center [242, 355] width 7 height 7
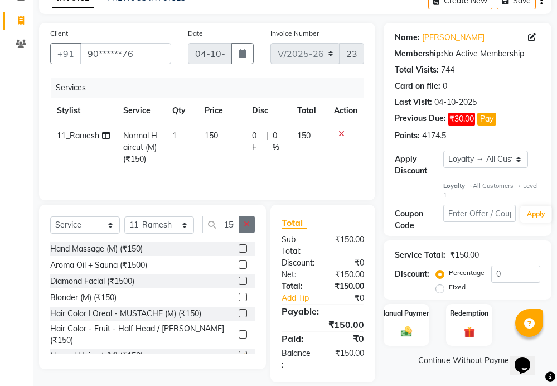
checkbox input "false"
click at [251, 225] on button "button" at bounding box center [247, 224] width 16 height 17
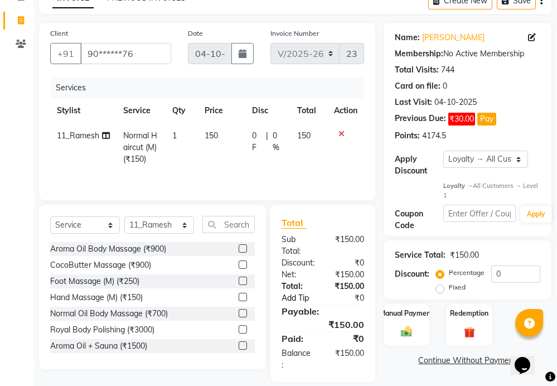
click at [308, 297] on link "Add Tip" at bounding box center [302, 298] width 58 height 12
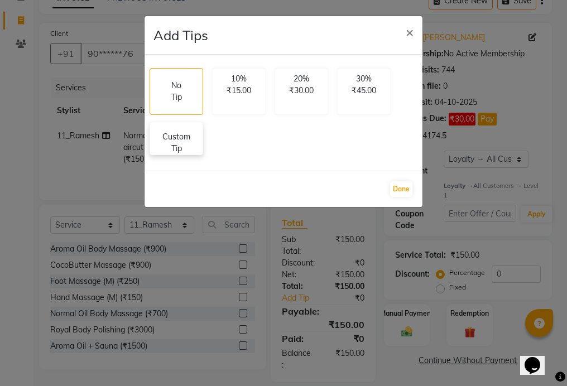
click at [183, 128] on div "Custom Tip" at bounding box center [176, 138] width 54 height 33
select select "15614"
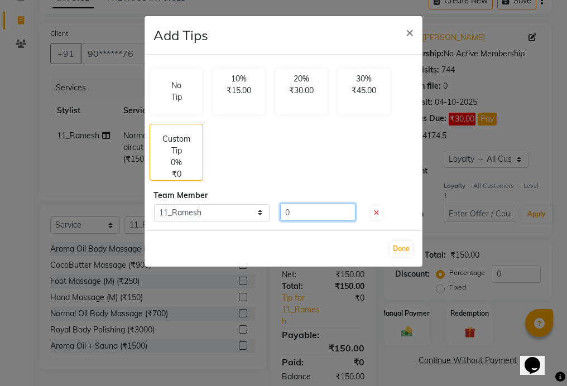
click at [327, 210] on input "0" at bounding box center [317, 212] width 75 height 17
type input "10"
click at [402, 245] on button "Done" at bounding box center [401, 249] width 22 height 16
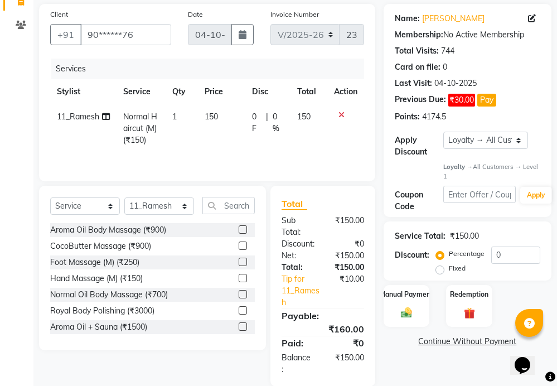
scroll to position [113, 0]
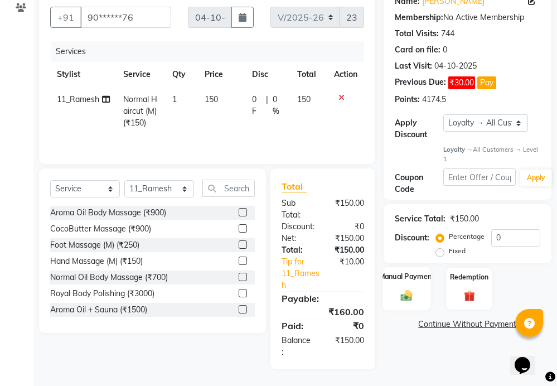
click at [412, 287] on div "Manual Payment" at bounding box center [407, 288] width 48 height 43
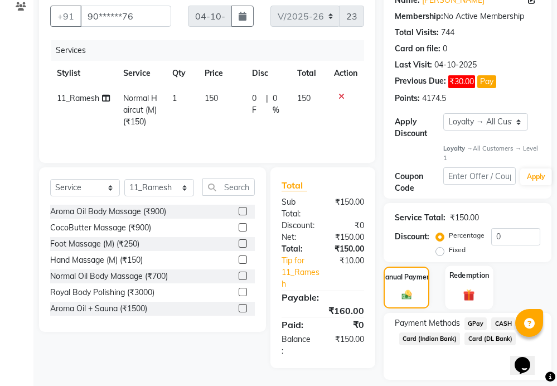
scroll to position [147, 0]
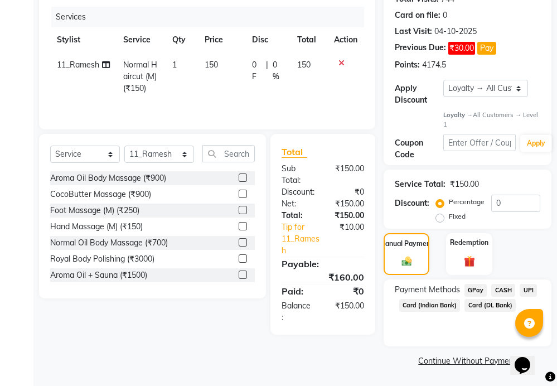
click at [531, 287] on span "UPI" at bounding box center [528, 290] width 17 height 13
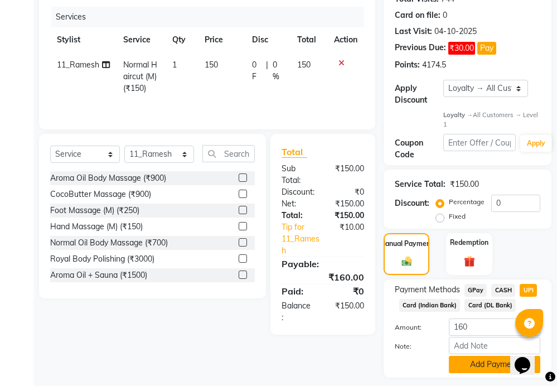
click at [477, 364] on button "Add Payment" at bounding box center [494, 364] width 91 height 17
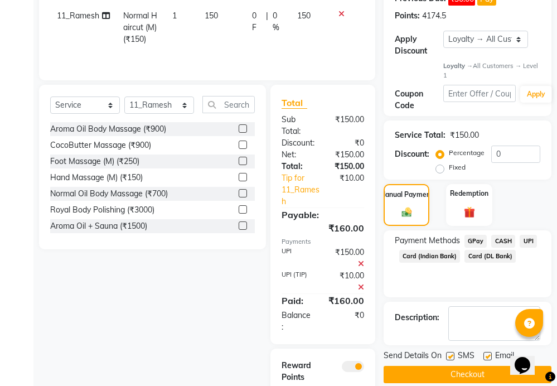
scroll to position [262, 0]
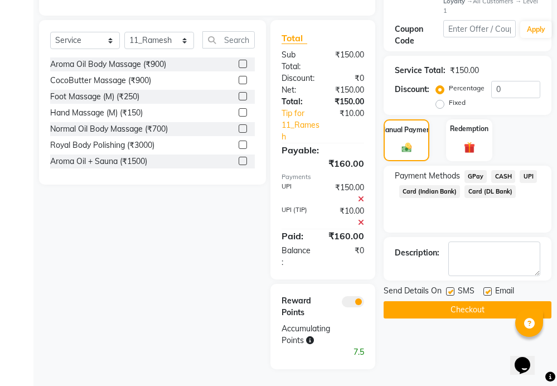
click at [463, 311] on button "Checkout" at bounding box center [468, 309] width 168 height 17
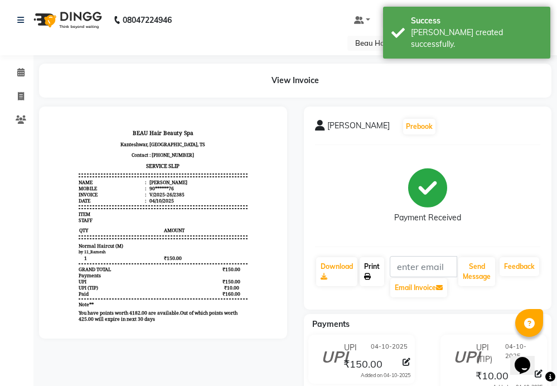
click at [366, 276] on icon at bounding box center [367, 276] width 7 height 7
click at [24, 94] on icon at bounding box center [21, 96] width 6 height 8
select select "service"
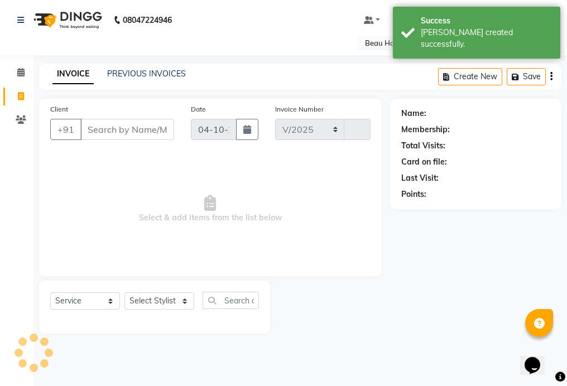
select select "3470"
type input "2386"
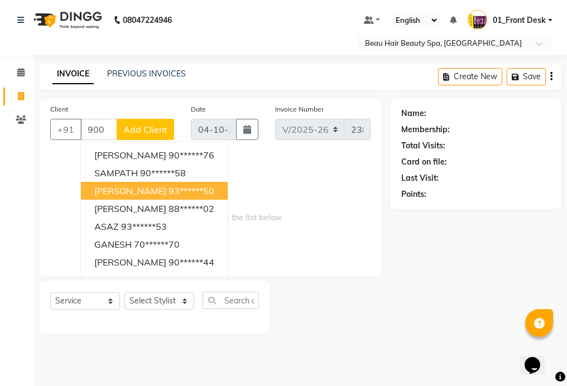
click at [159, 190] on span "[PERSON_NAME]" at bounding box center [130, 190] width 72 height 11
type input "93******50"
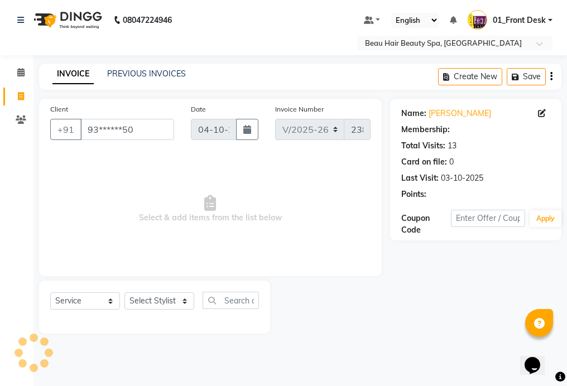
select select "1: Object"
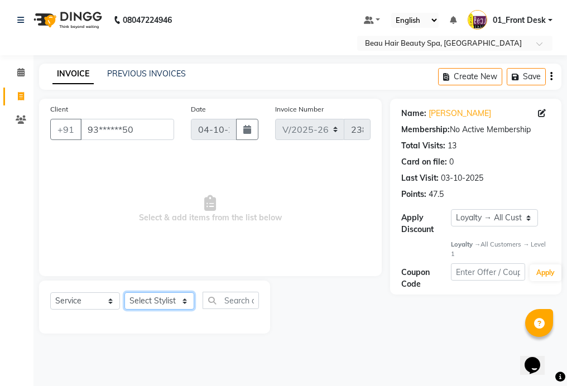
click at [147, 301] on select "Select Stylist 01_Front Desk 04_Lavanya 07_Manjushree 11_Ramesh 15_Adrish 26_Sr…" at bounding box center [159, 300] width 70 height 17
select select "15615"
click at [124, 292] on select "Select Stylist 01_Front Desk 04_Lavanya 07_Manjushree 11_Ramesh 15_Adrish 26_Sr…" at bounding box center [159, 300] width 70 height 17
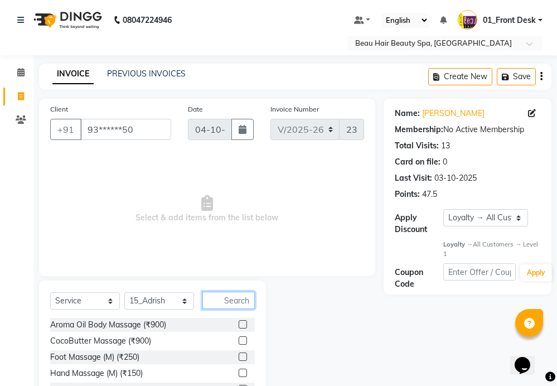
click at [226, 298] on input "text" at bounding box center [228, 300] width 52 height 17
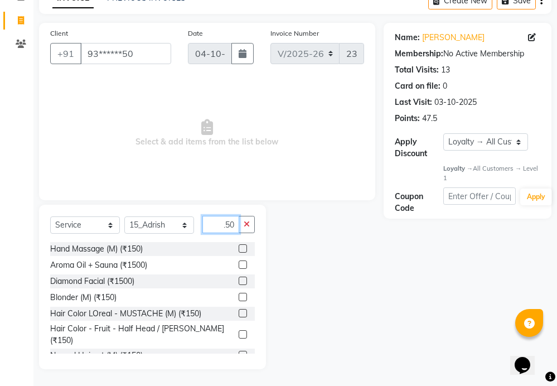
type input "150"
click at [239, 351] on label at bounding box center [243, 355] width 8 height 8
click at [239, 352] on input "checkbox" at bounding box center [242, 355] width 7 height 7
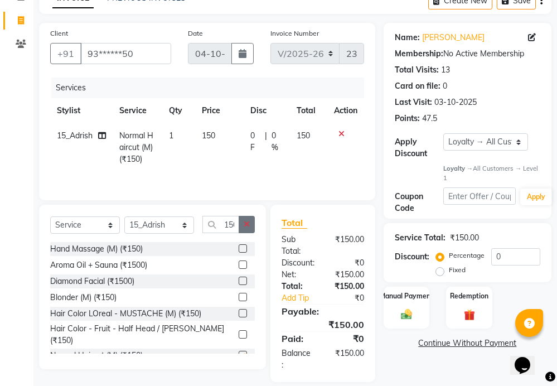
checkbox input "false"
click at [248, 224] on icon "button" at bounding box center [247, 224] width 6 height 8
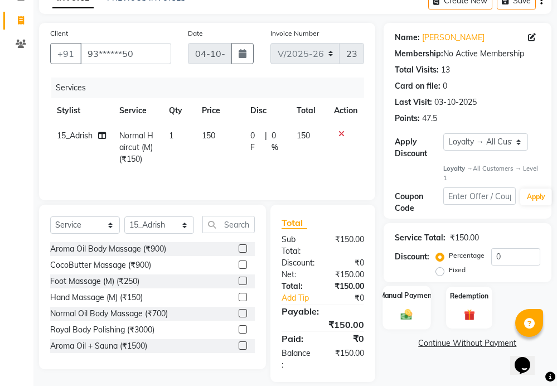
click at [414, 307] on div "Manual Payment" at bounding box center [407, 307] width 48 height 43
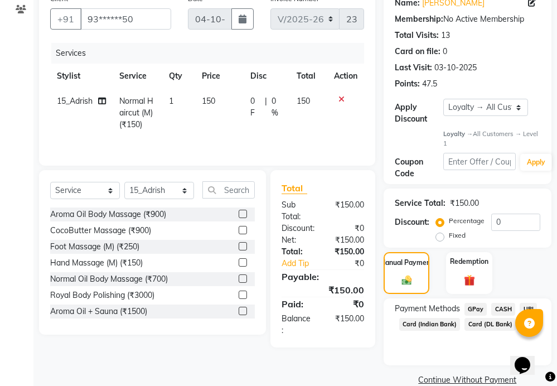
scroll to position [129, 0]
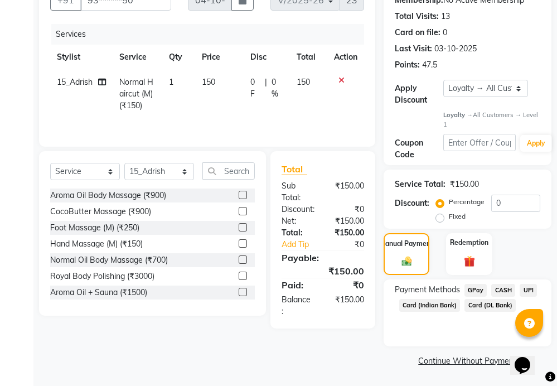
click at [527, 286] on span "UPI" at bounding box center [528, 290] width 17 height 13
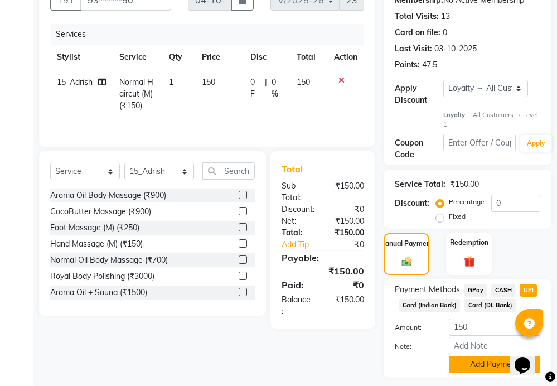
click at [499, 359] on button "Add Payment" at bounding box center [494, 364] width 91 height 17
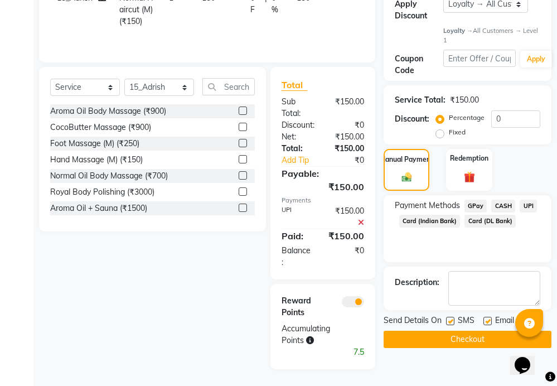
scroll to position [215, 0]
click at [488, 336] on button "Checkout" at bounding box center [468, 339] width 168 height 17
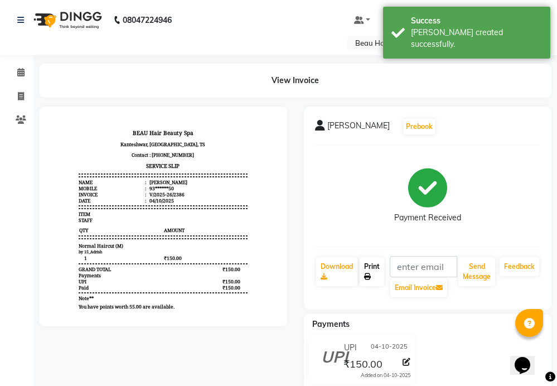
click at [372, 270] on link "Print" at bounding box center [372, 271] width 25 height 29
